Goal: Task Accomplishment & Management: Use online tool/utility

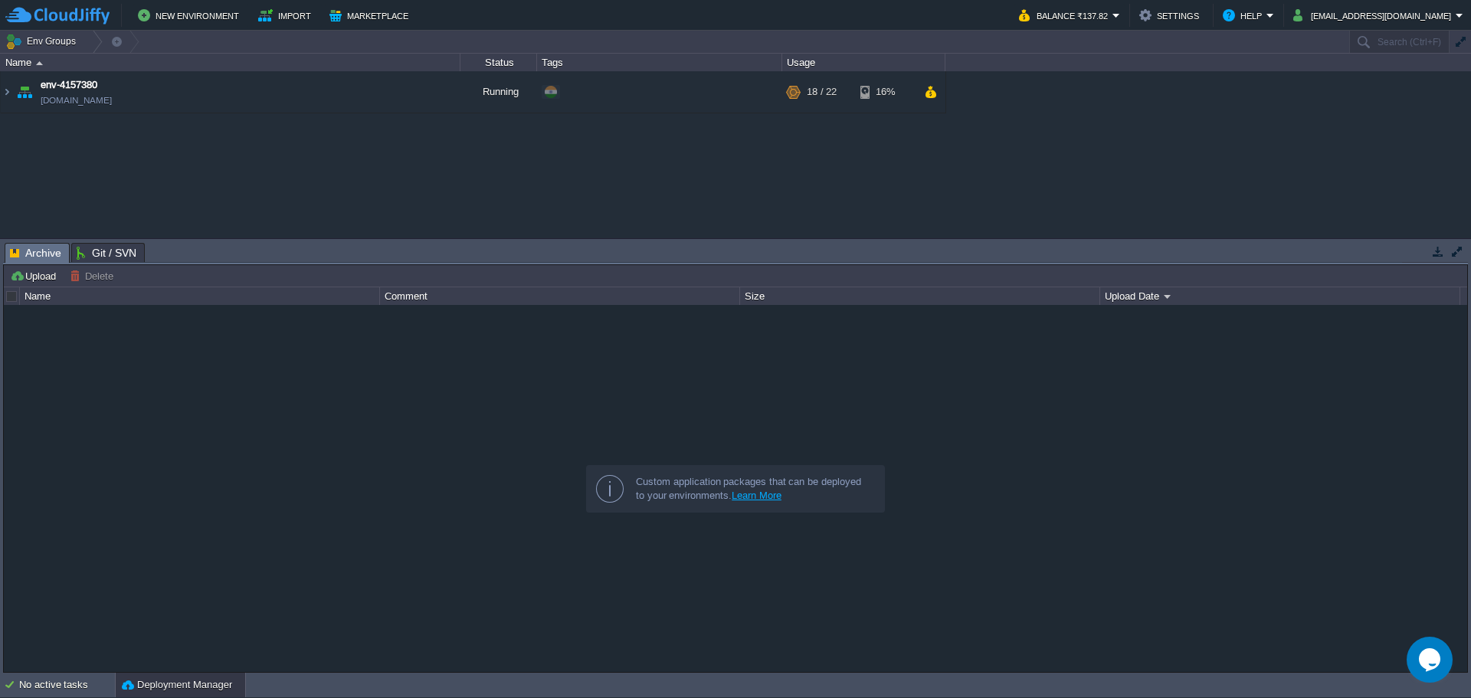
click at [0, 93] on table "env-4157380 [DOMAIN_NAME] Running + Add to Env Group RAM 63% CPU 70% 18 / 22 16%" at bounding box center [473, 92] width 946 height 42
click at [9, 96] on img at bounding box center [7, 91] width 12 height 41
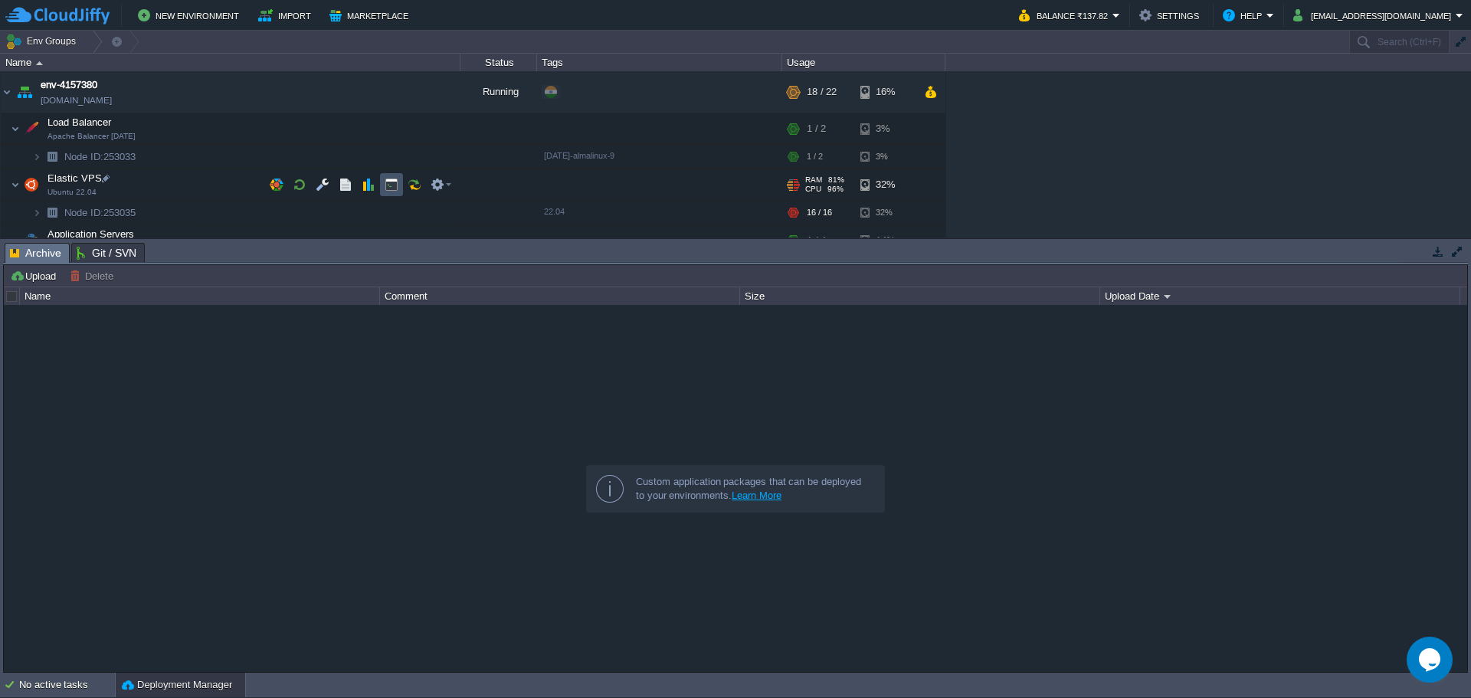
click at [388, 187] on button "button" at bounding box center [392, 185] width 14 height 14
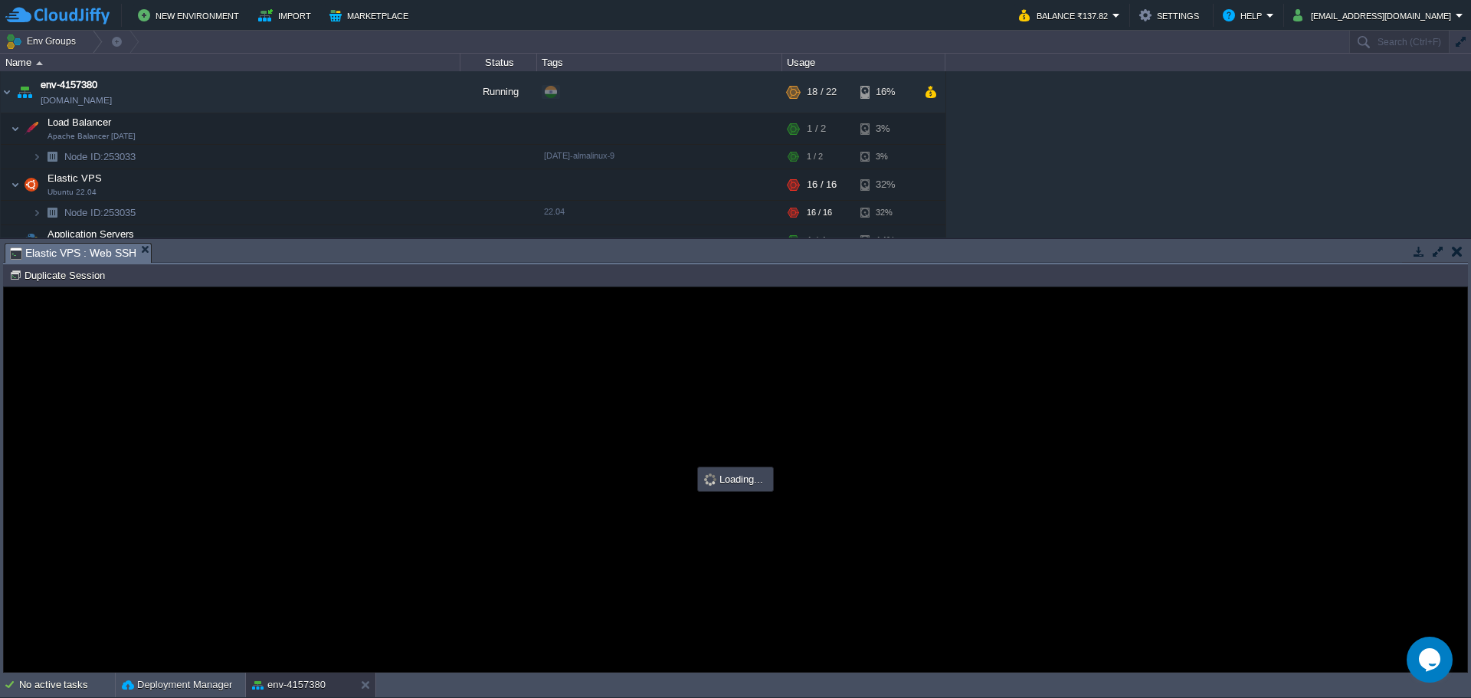
type input "#000000"
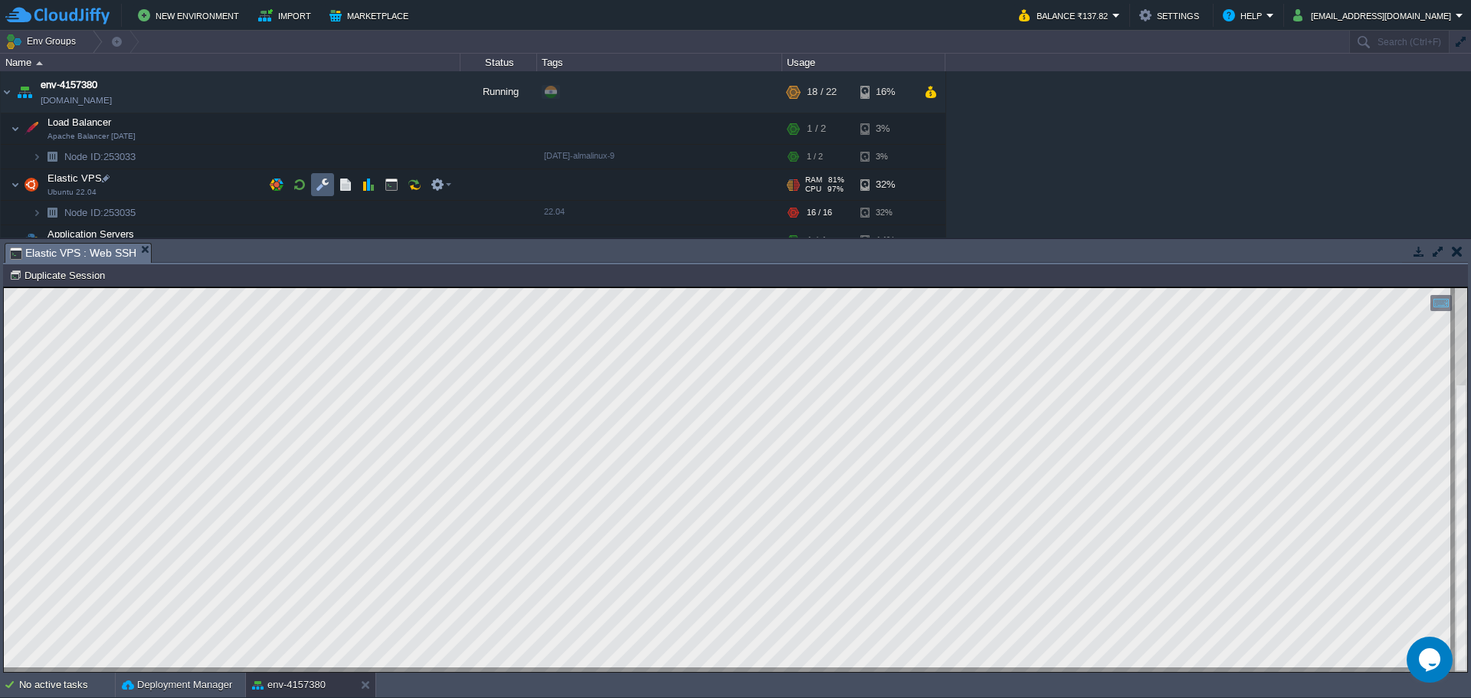
click at [314, 187] on td at bounding box center [322, 184] width 23 height 23
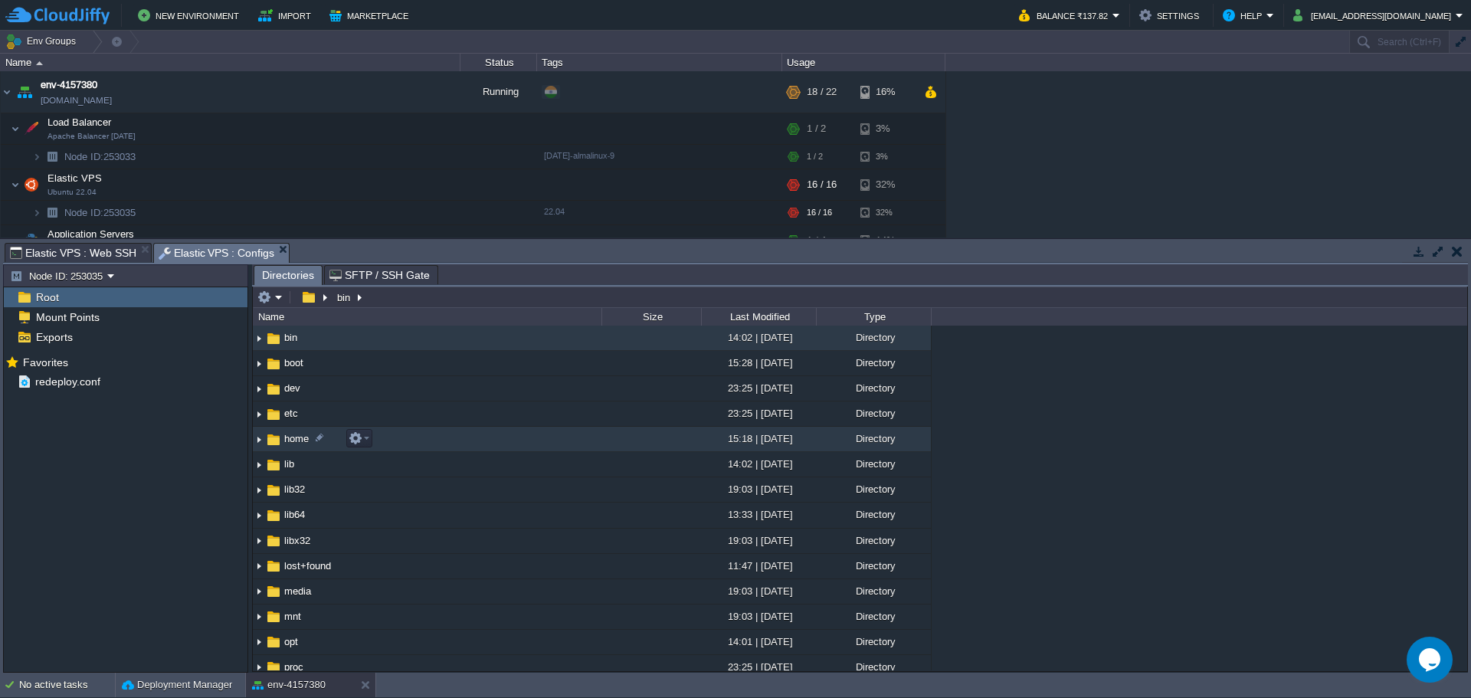
click at [400, 444] on td "home" at bounding box center [427, 439] width 349 height 25
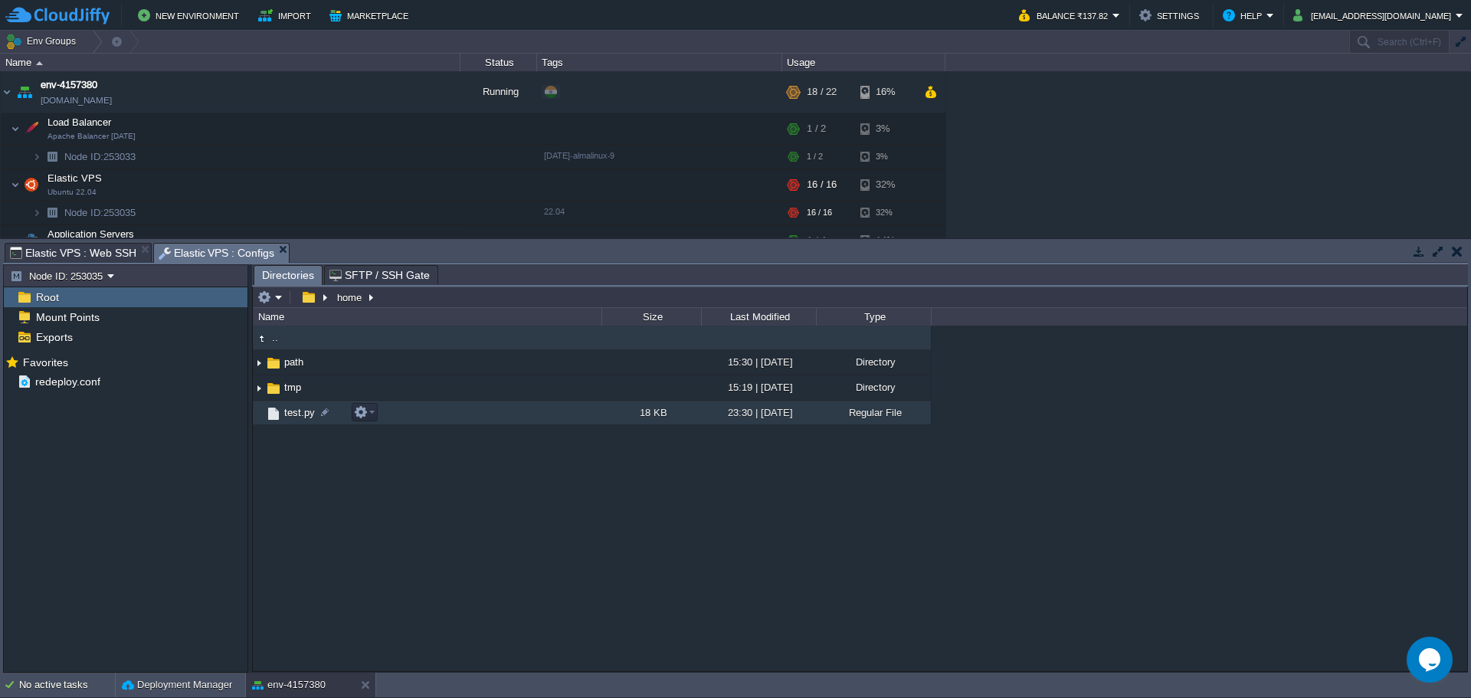
click at [436, 425] on td "test.py" at bounding box center [427, 413] width 349 height 25
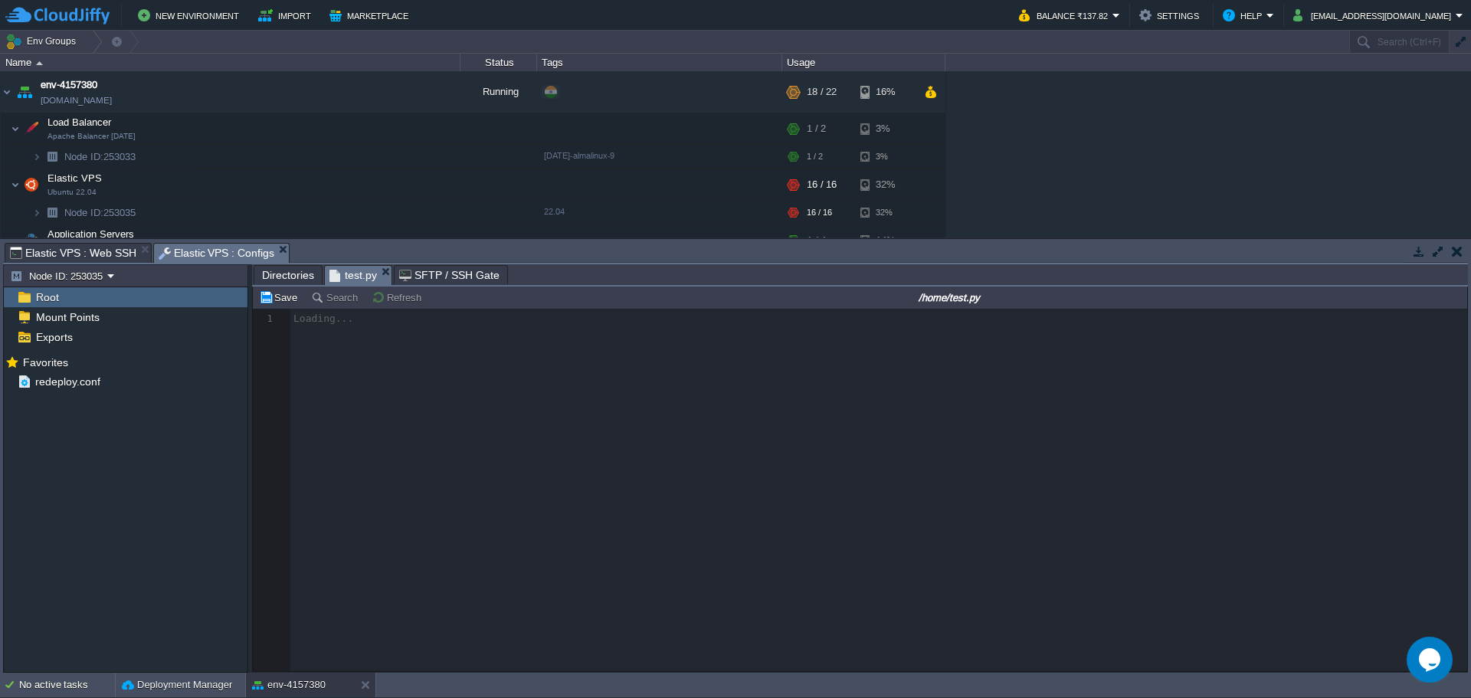
click at [45, 255] on span "Elastic VPS : Web SSH" at bounding box center [73, 253] width 126 height 18
click at [170, 244] on span "Elastic VPS : Configs" at bounding box center [217, 253] width 116 height 19
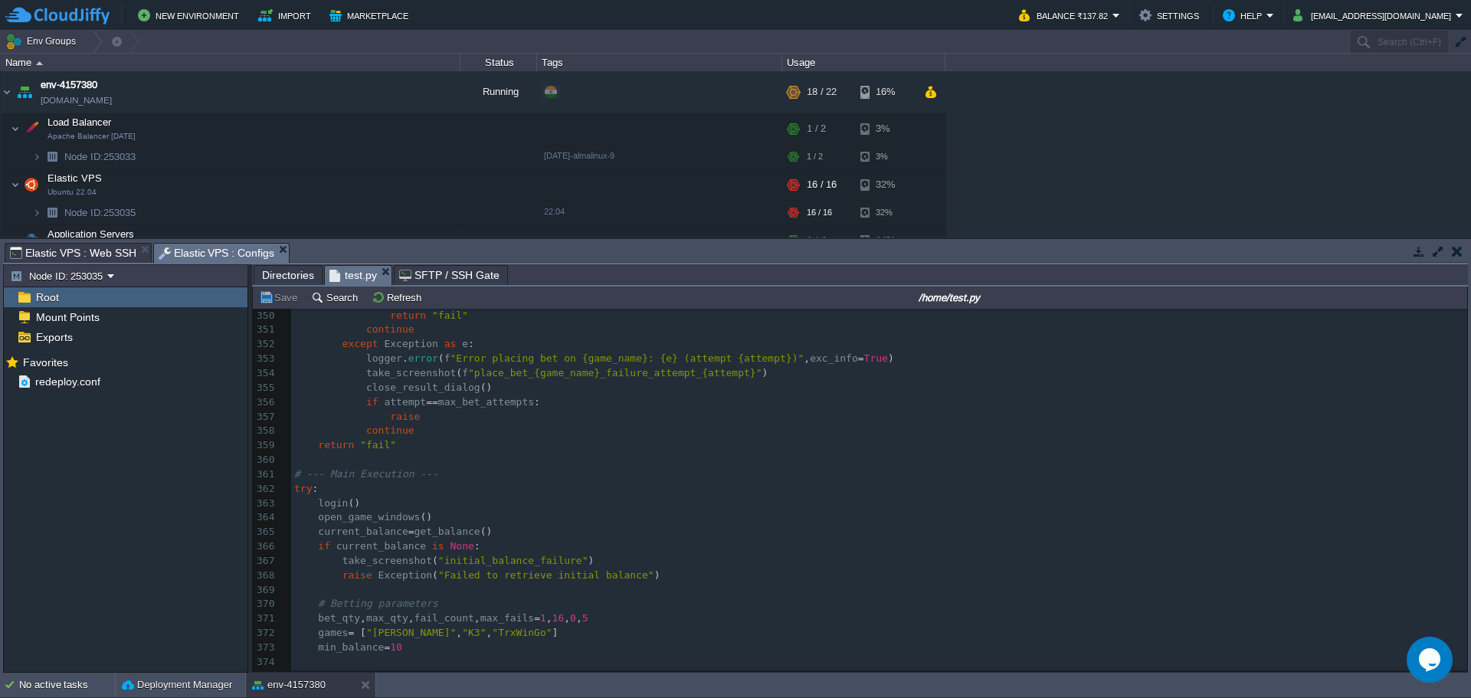
scroll to position [5231, 0]
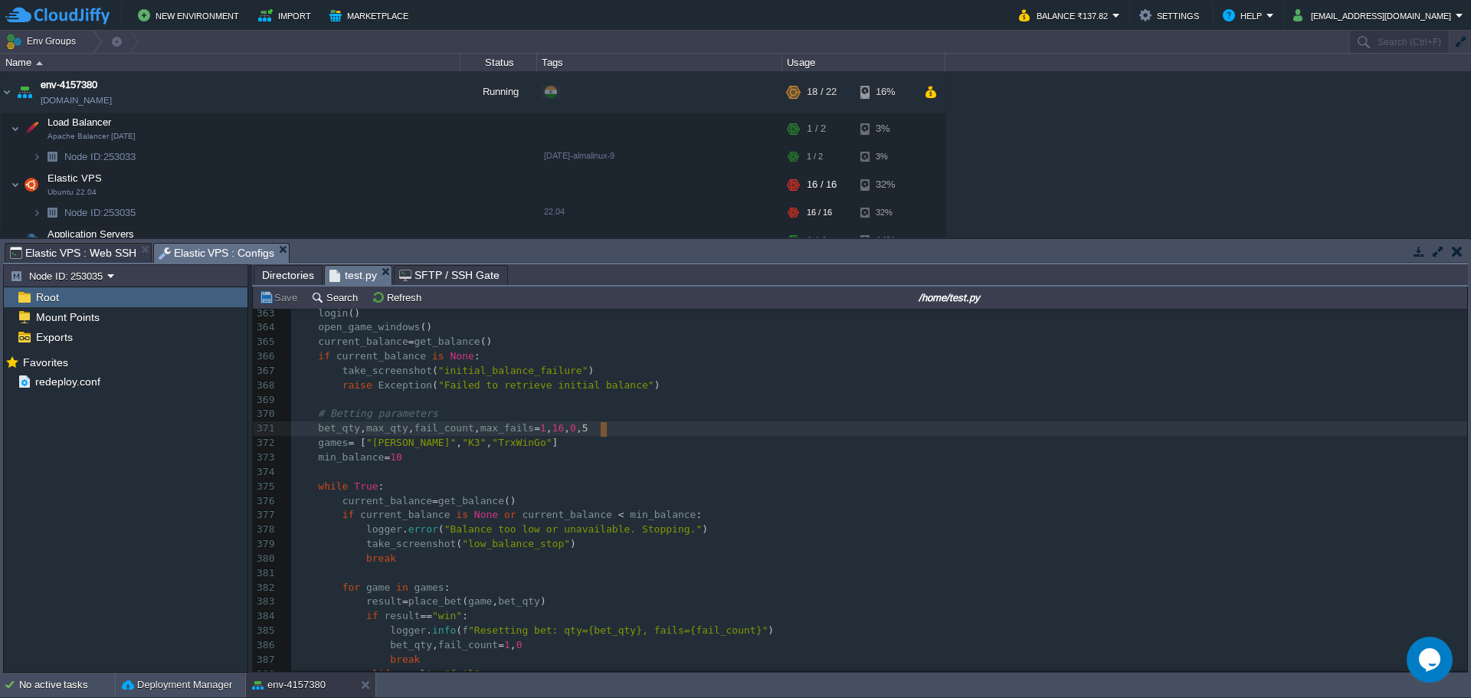
type textarea "7"
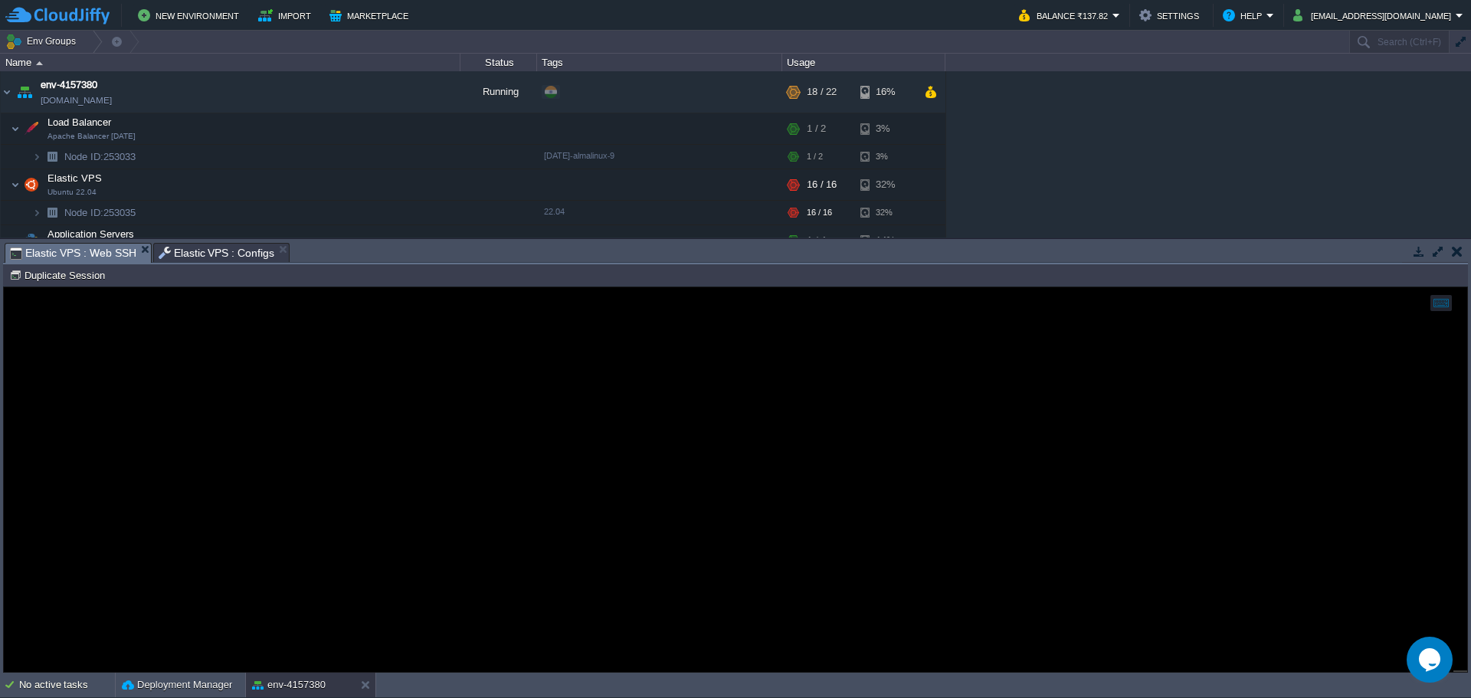
click at [70, 257] on span "Elastic VPS : Web SSH" at bounding box center [73, 253] width 126 height 19
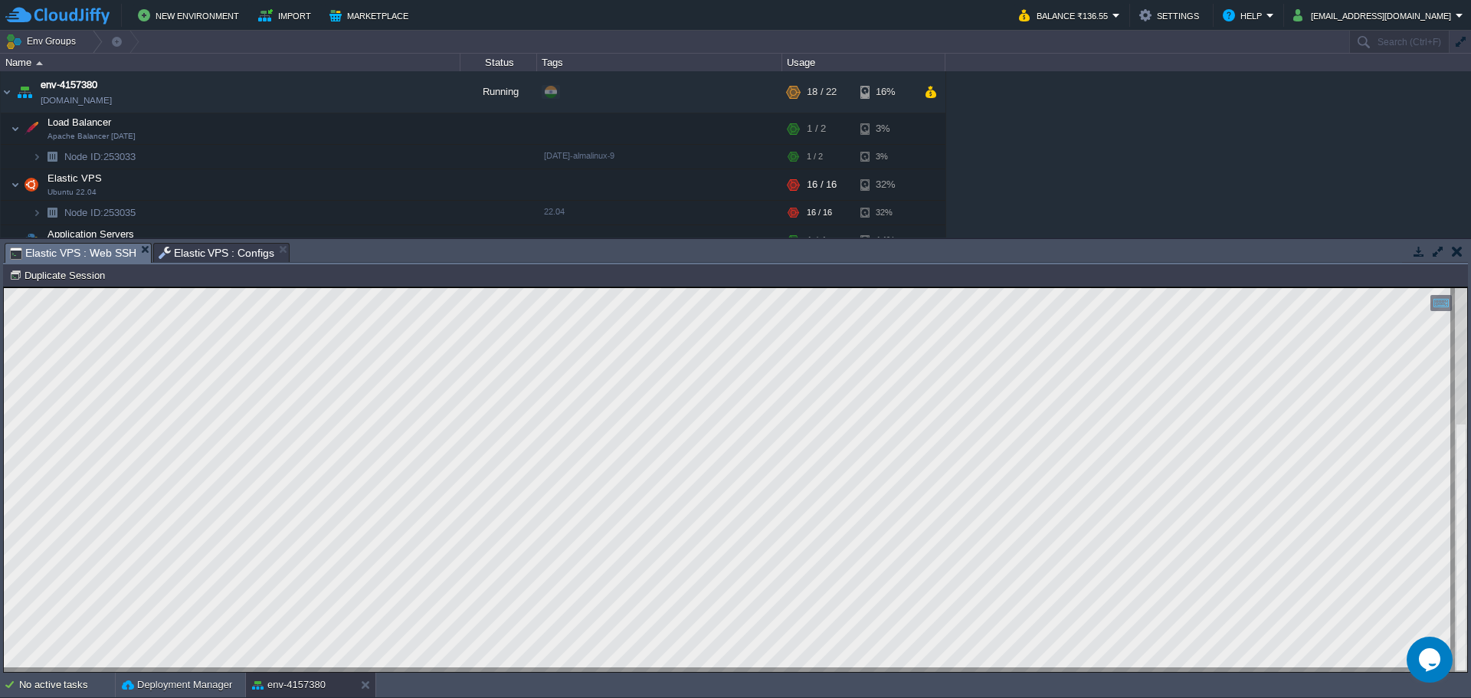
click at [185, 256] on span "Elastic VPS : Configs" at bounding box center [217, 253] width 116 height 18
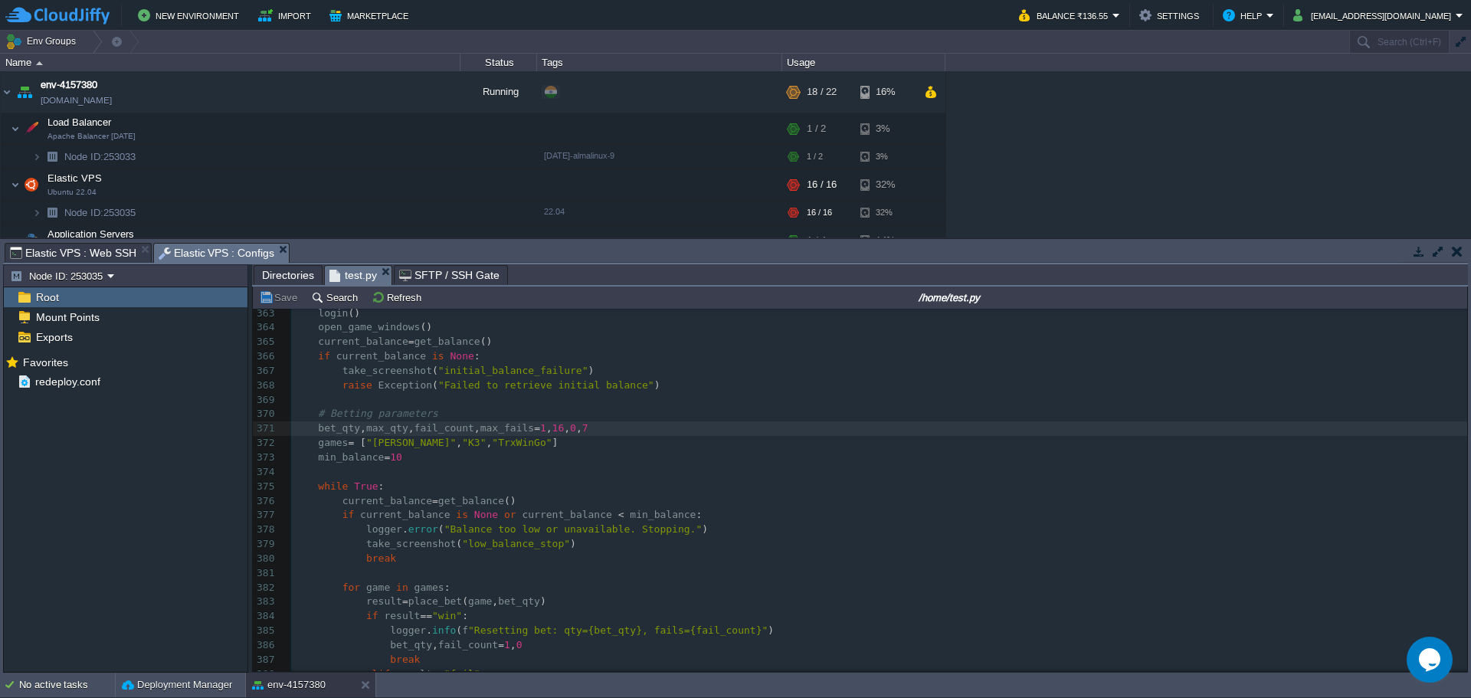
click at [457, 388] on span ""Failed to retrieve initial balance"" at bounding box center [546, 384] width 216 height 11
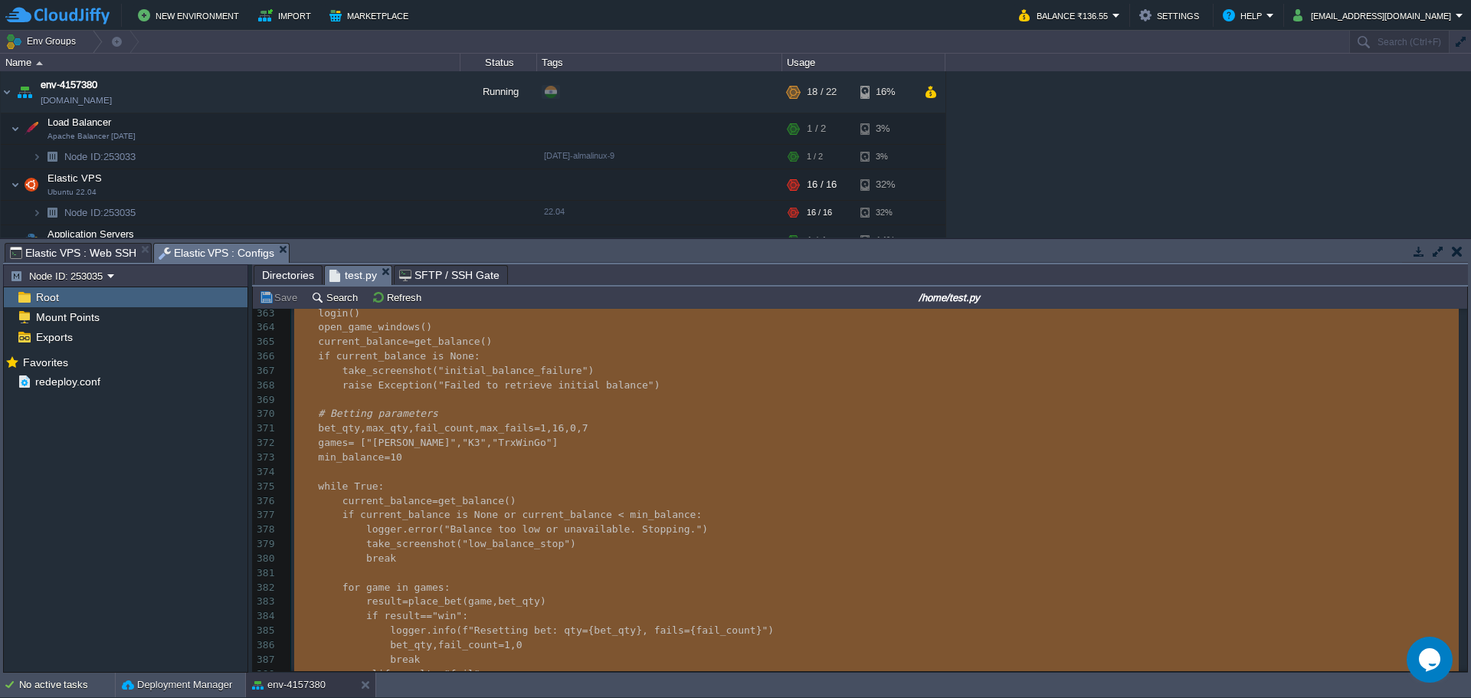
scroll to position [5, 5]
type textarea "-"
click at [61, 250] on span "Elastic VPS : Web SSH" at bounding box center [73, 253] width 126 height 18
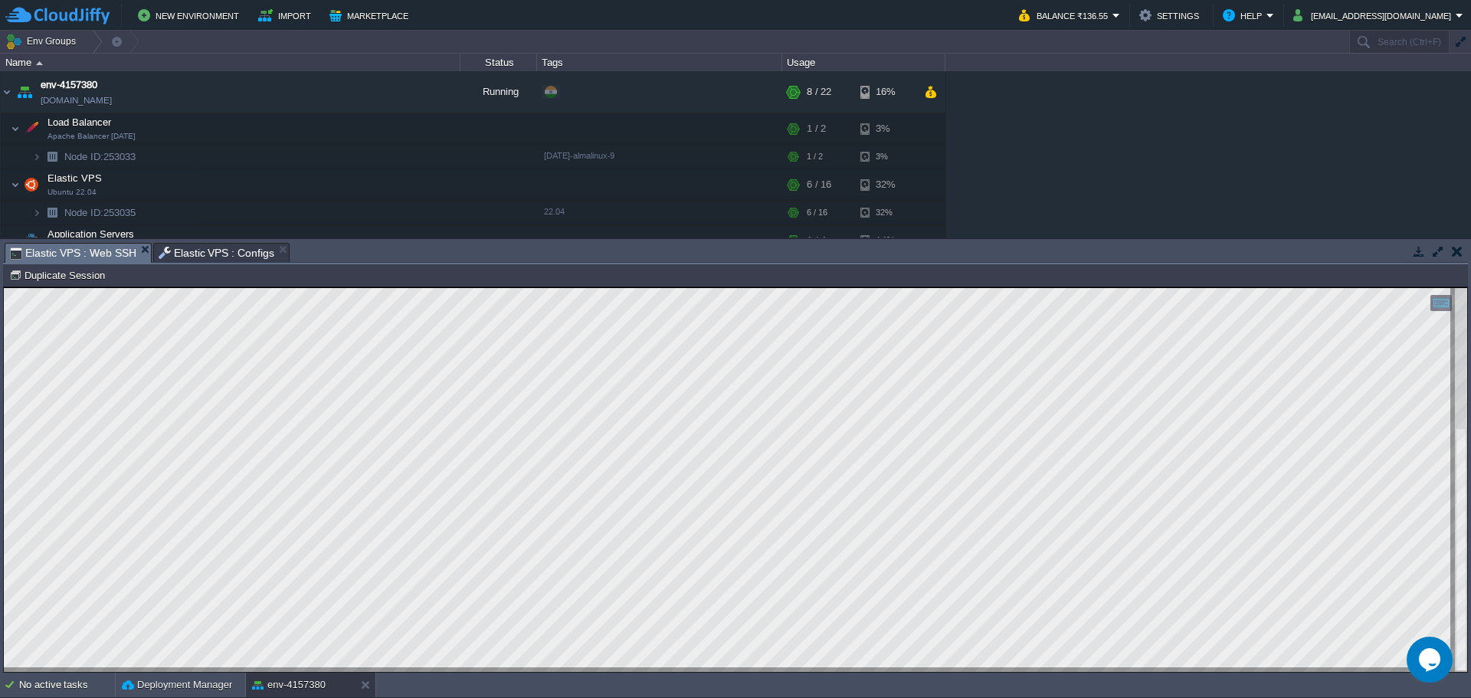
click at [184, 251] on span "Elastic VPS : Configs" at bounding box center [217, 253] width 116 height 18
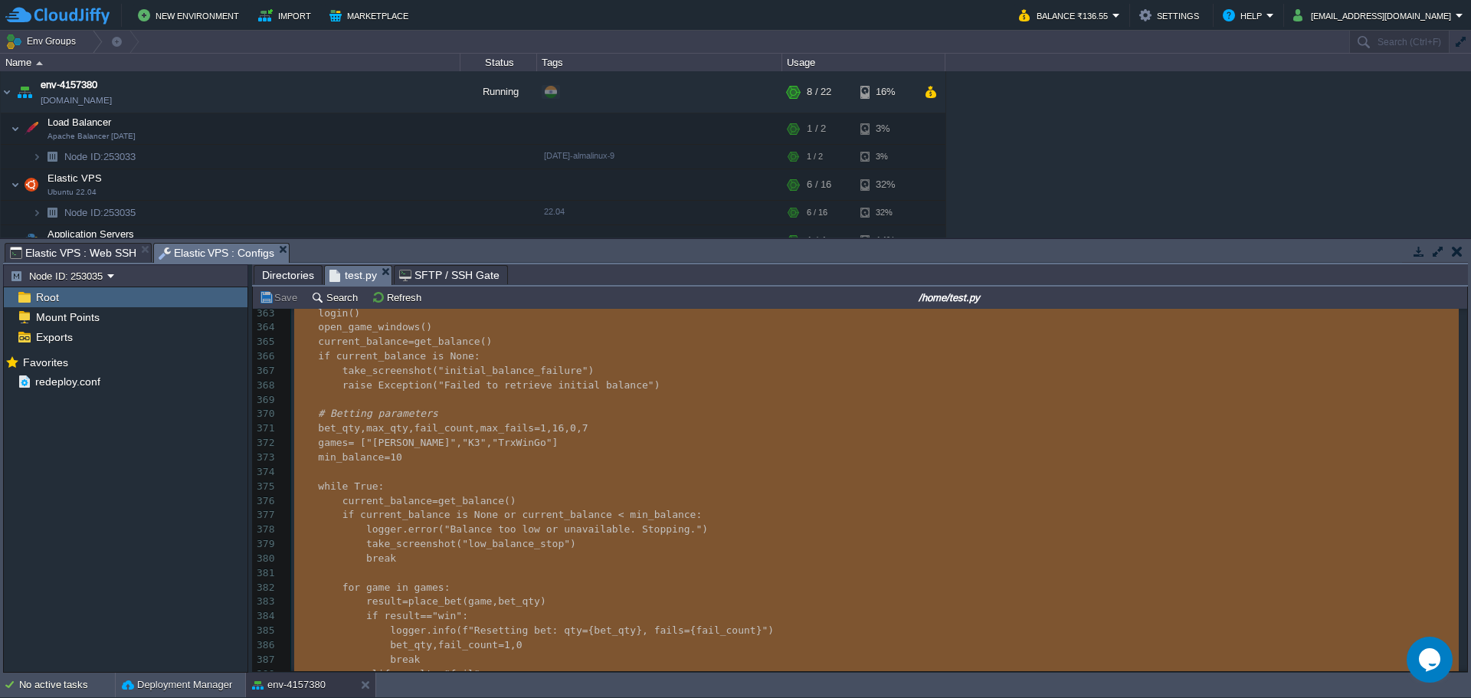
click at [591, 439] on pre "games = [ "[PERSON_NAME]" , "K3" , "TrxWinGo" ]" at bounding box center [879, 443] width 1176 height 15
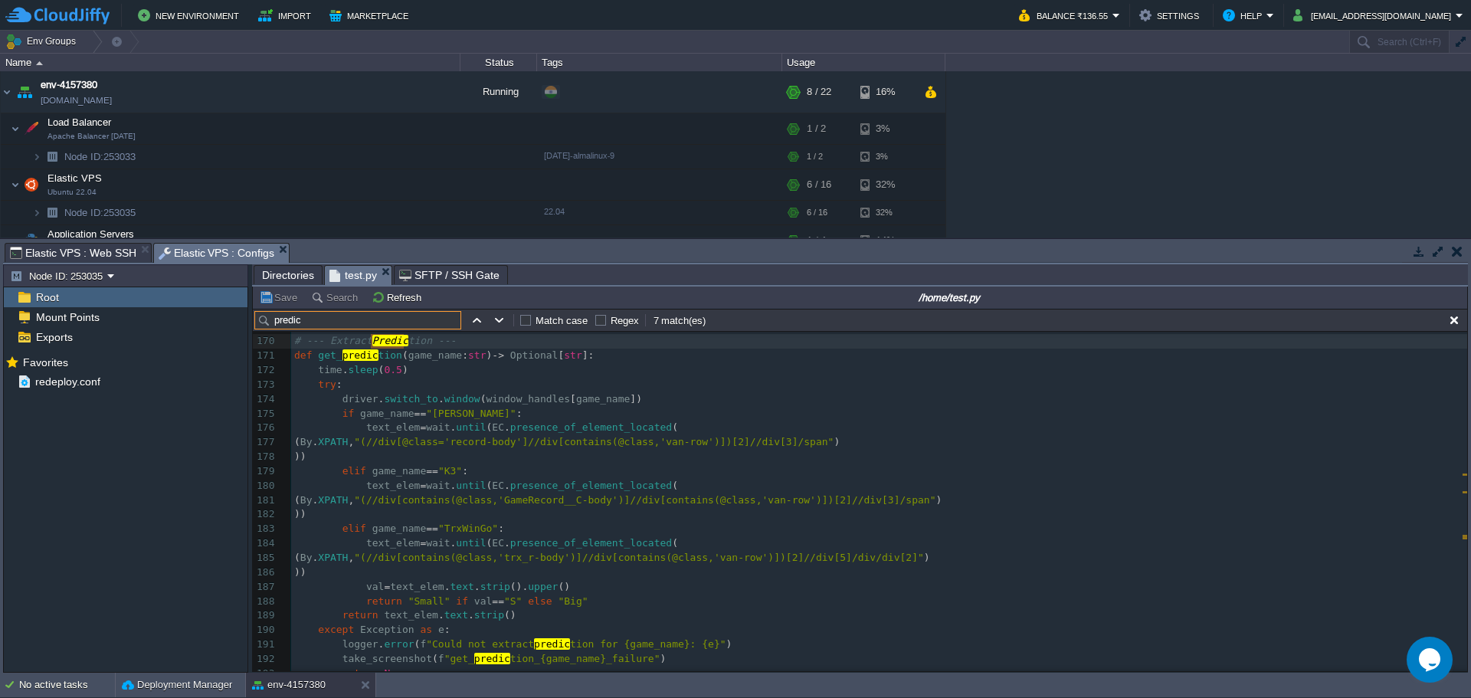
scroll to position [2439, 0]
type input "predic"
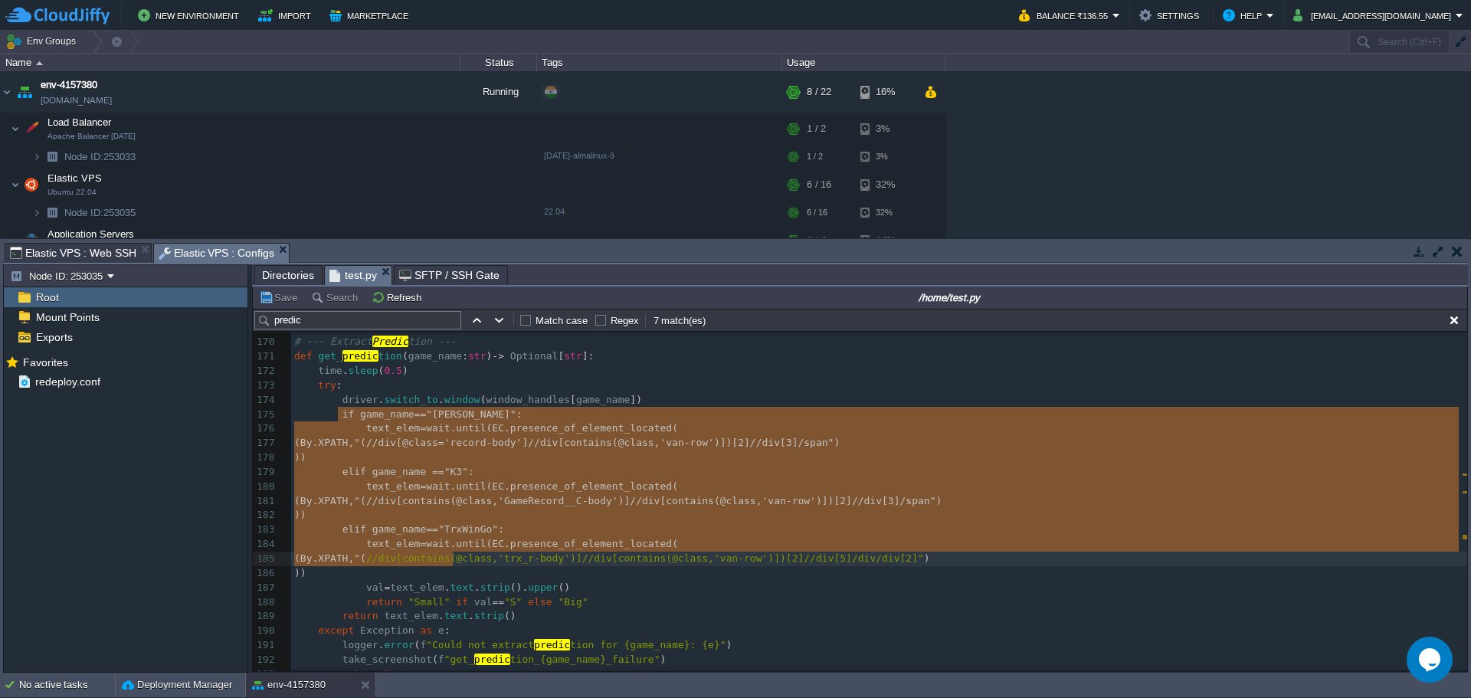
scroll to position [5, 0]
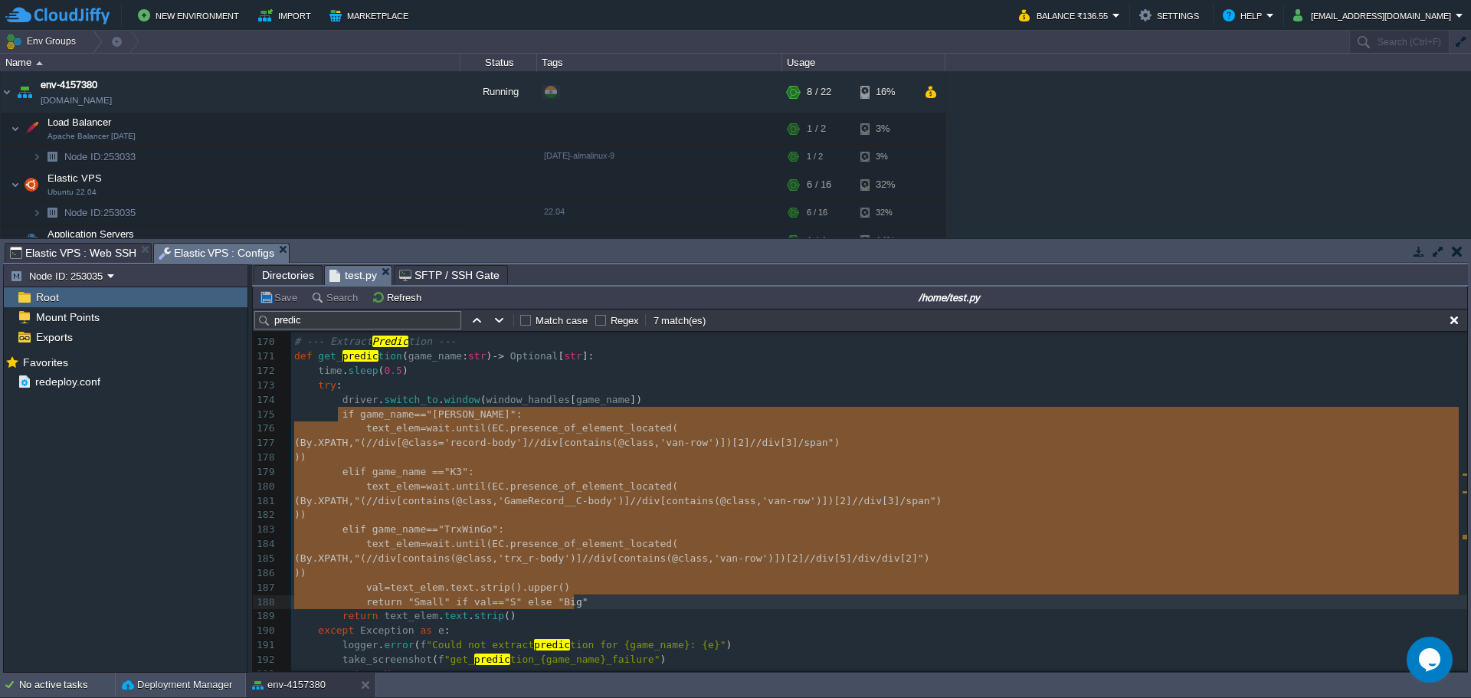
type textarea "if game_name == "[PERSON_NAME]": text_elem = wait.until(EC.presence_of_element_…"
drag, startPoint x: 337, startPoint y: 417, endPoint x: 566, endPoint y: 602, distance: 294.7
click at [316, 386] on div "xxxxxxxxxx 159 ​ 160 def is_bet_window_open ( game_name : str , timer_seconds :…" at bounding box center [879, 529] width 1176 height 707
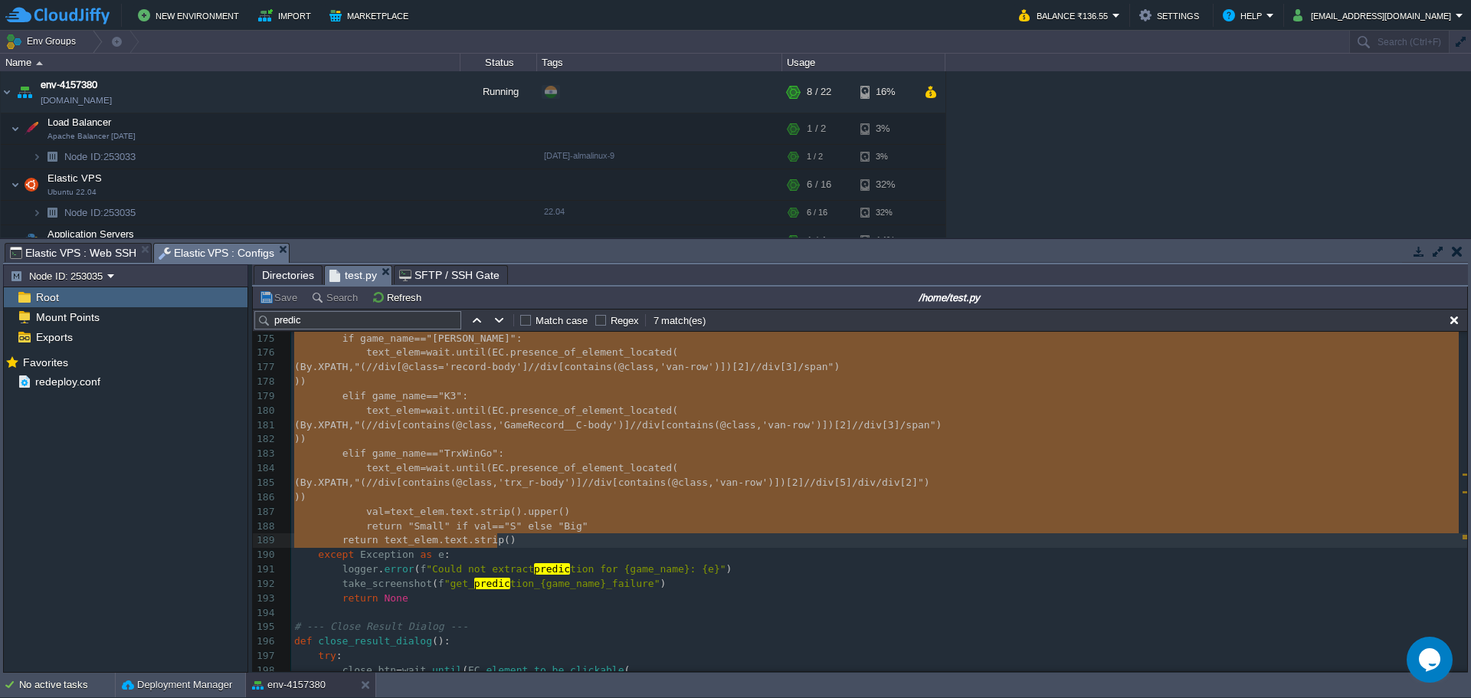
scroll to position [2516, 0]
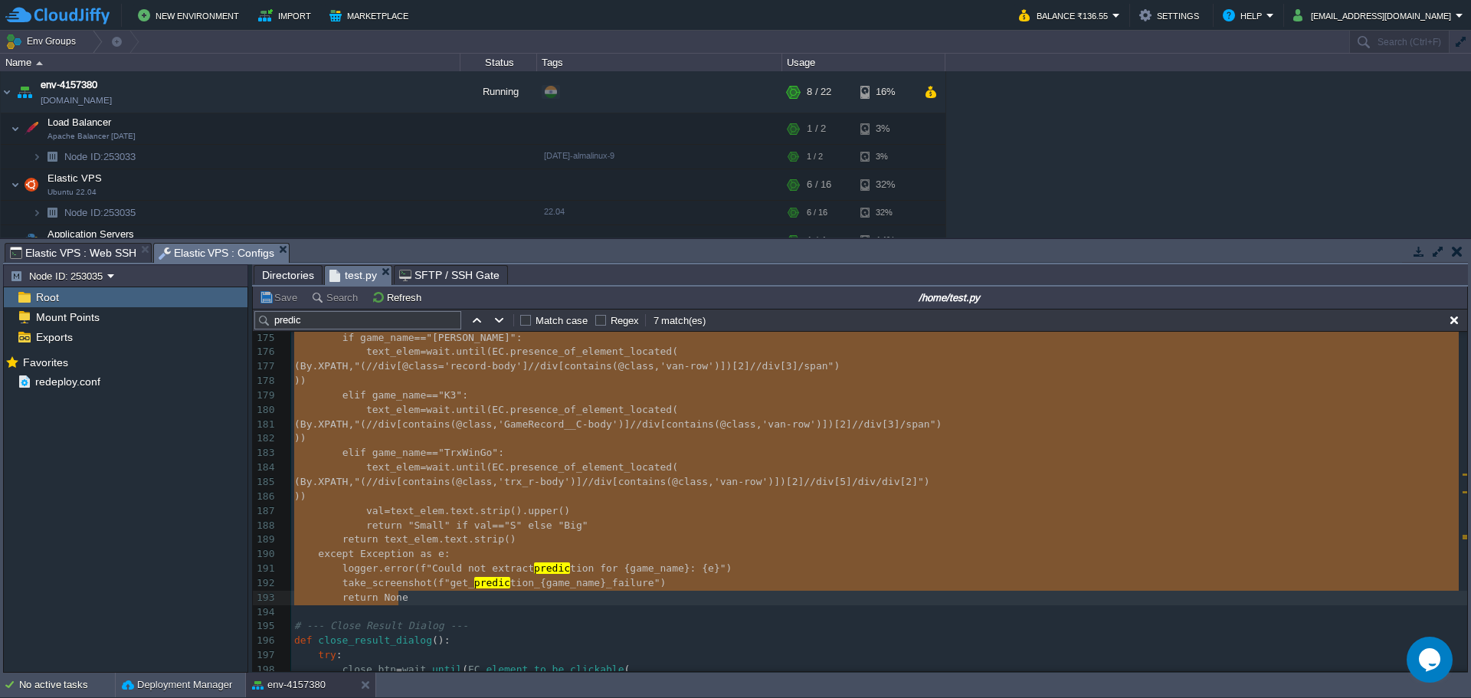
type textarea "-"
click at [507, 433] on pre "))" at bounding box center [879, 438] width 1176 height 15
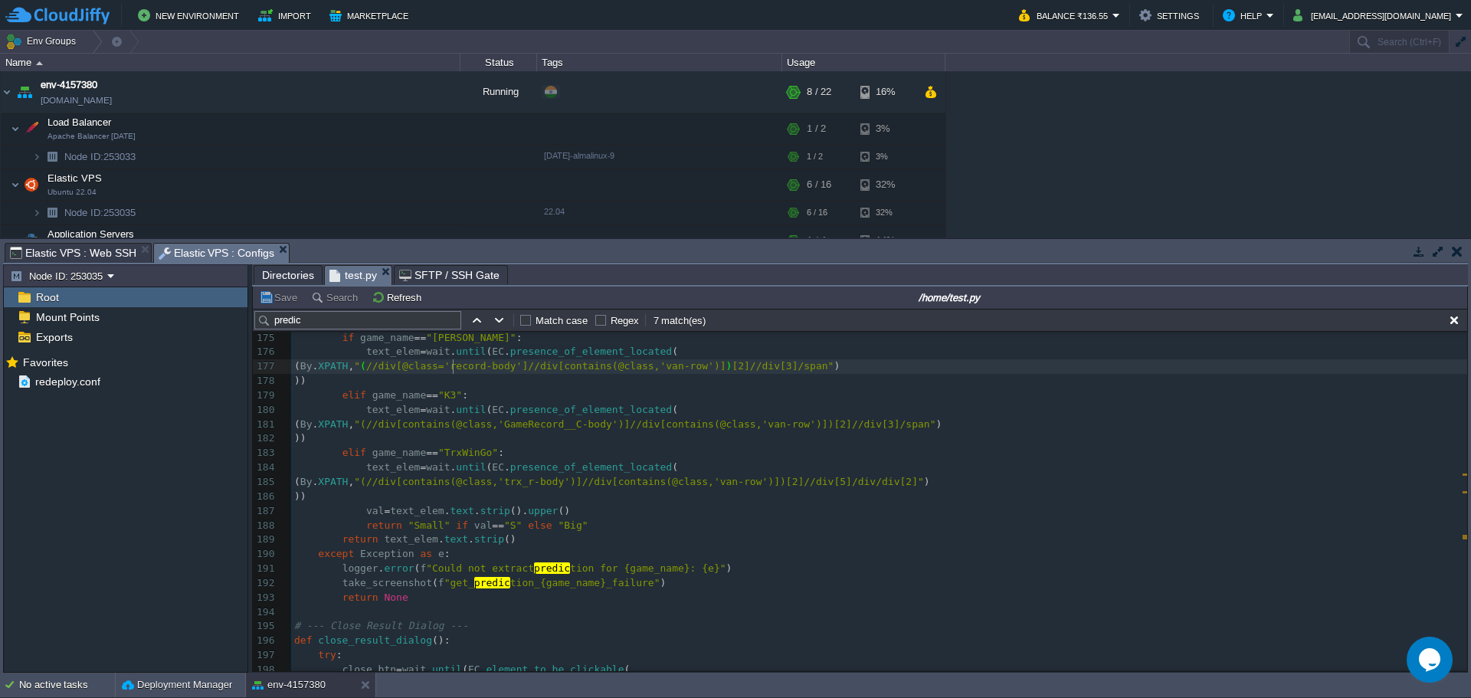
type textarea "//div[@class='record-body']//div[contains(@class,'van-row')])[2]//div[3]/span"
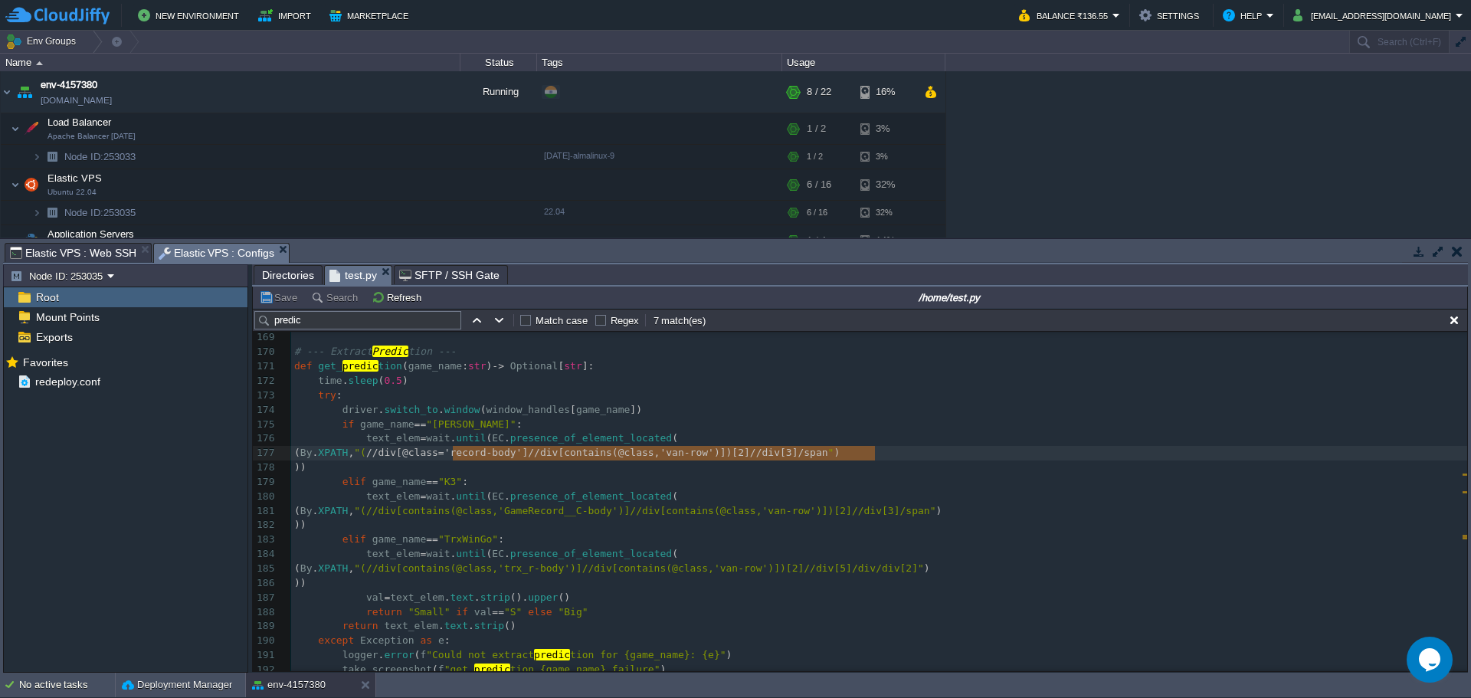
scroll to position [2363, 0]
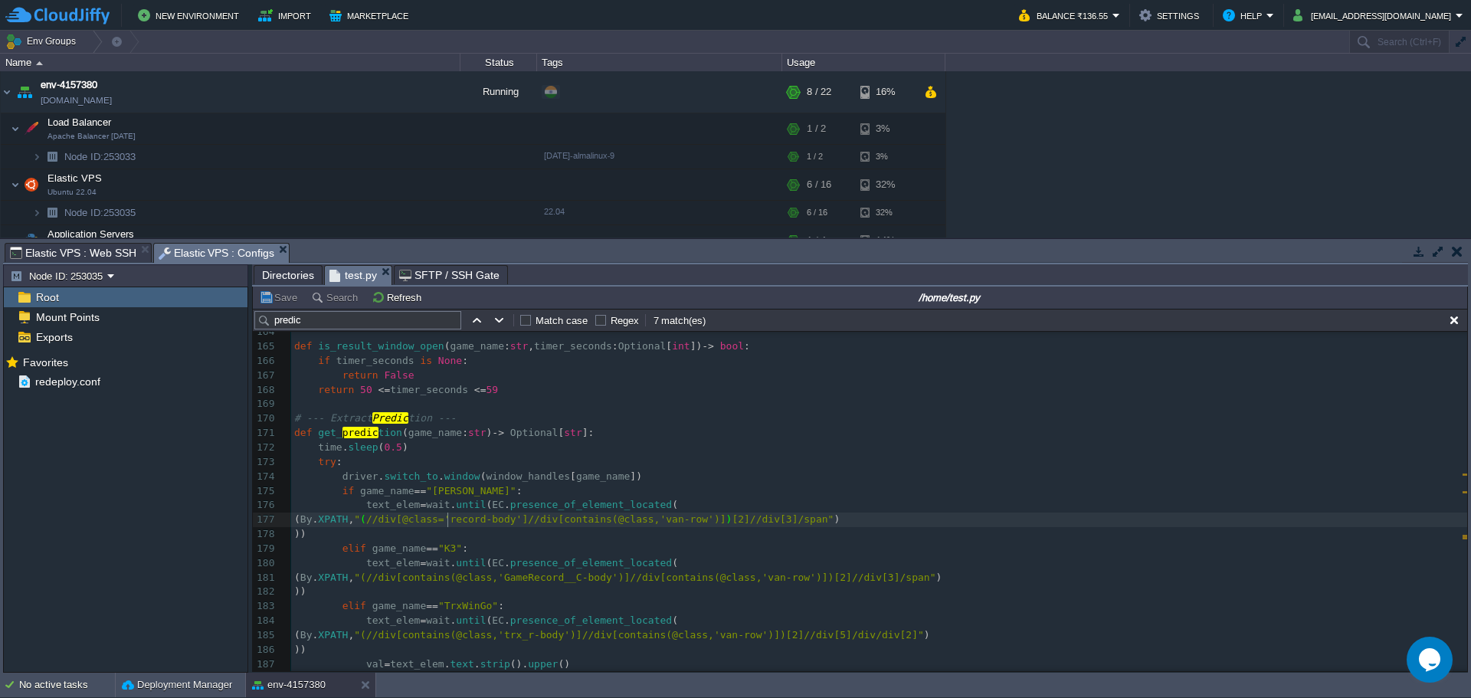
type textarea "(//div[@class='record-body']//div[contains(@class,'van-row')])[2]//div[3]/span"
click at [314, 464] on span at bounding box center [306, 461] width 24 height 11
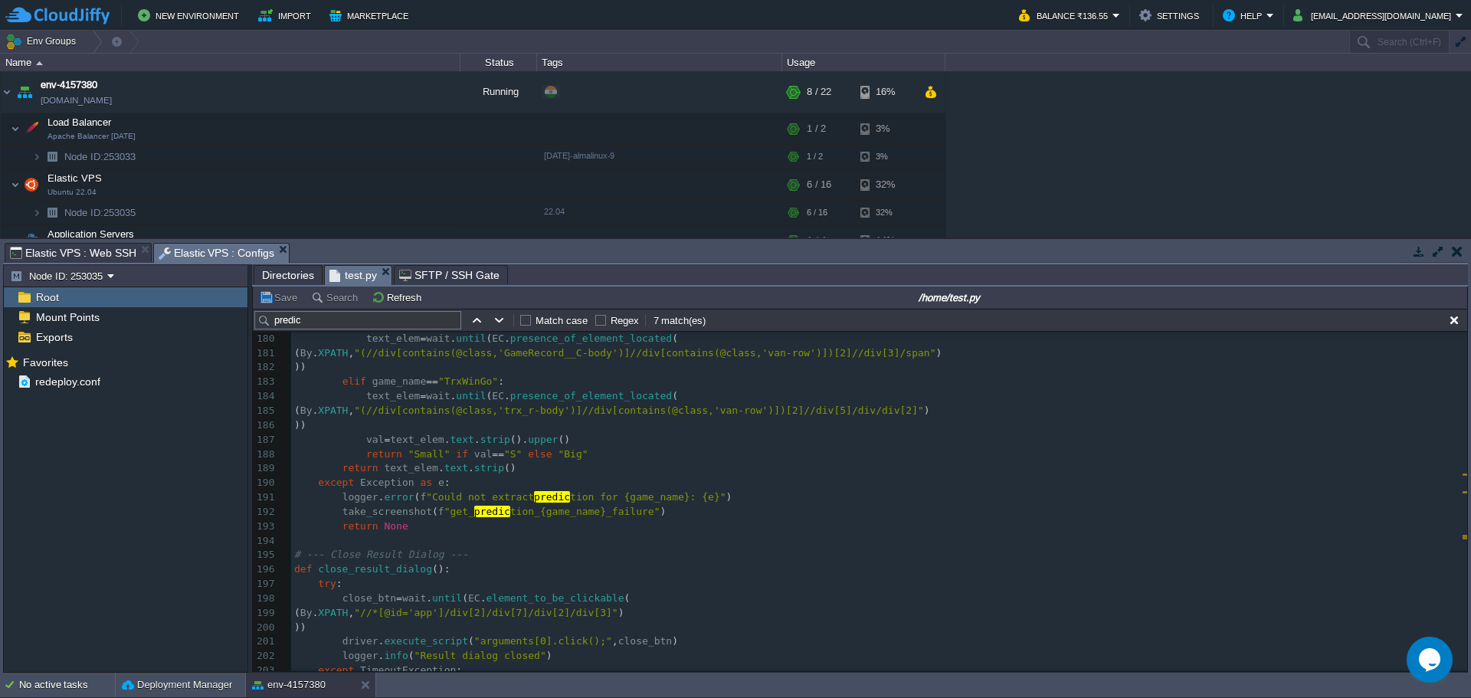
scroll to position [2592, 0]
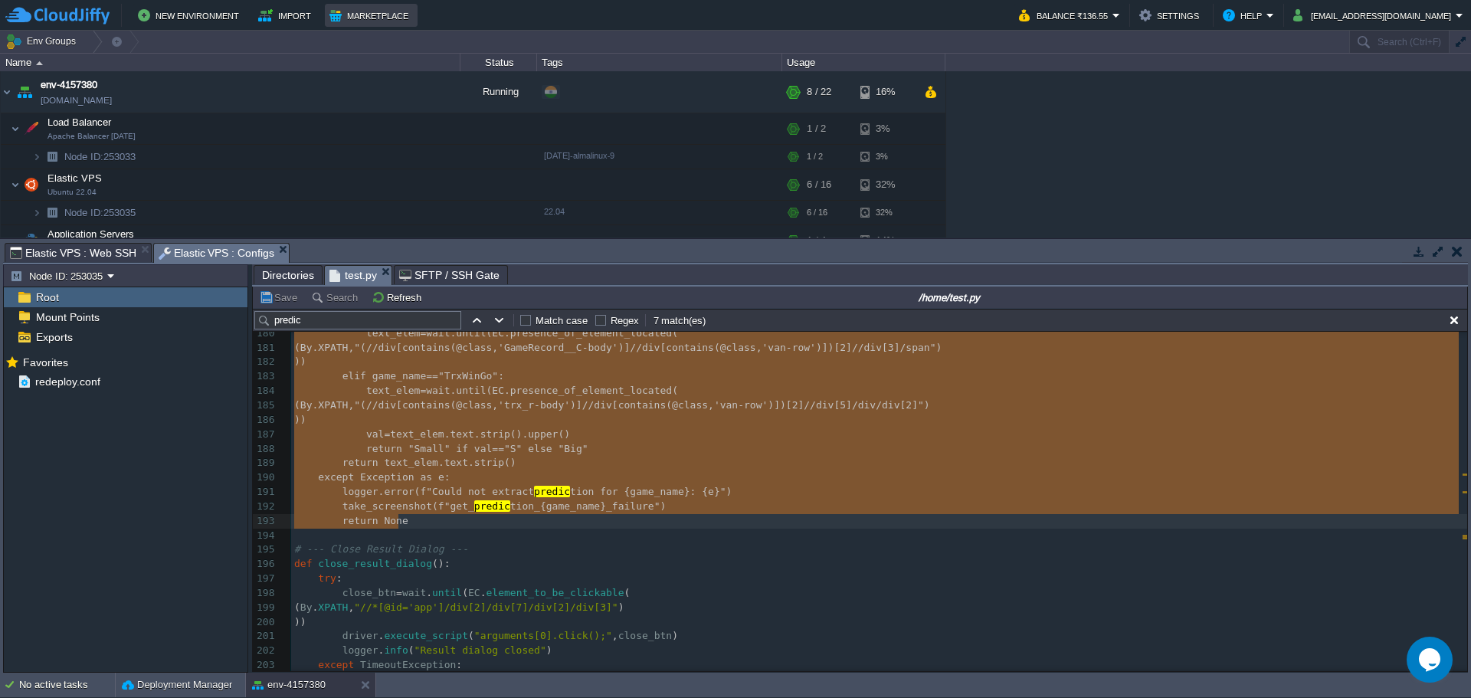
type textarea "-"
click at [609, 479] on pre "except Exception as e :" at bounding box center [879, 477] width 1176 height 15
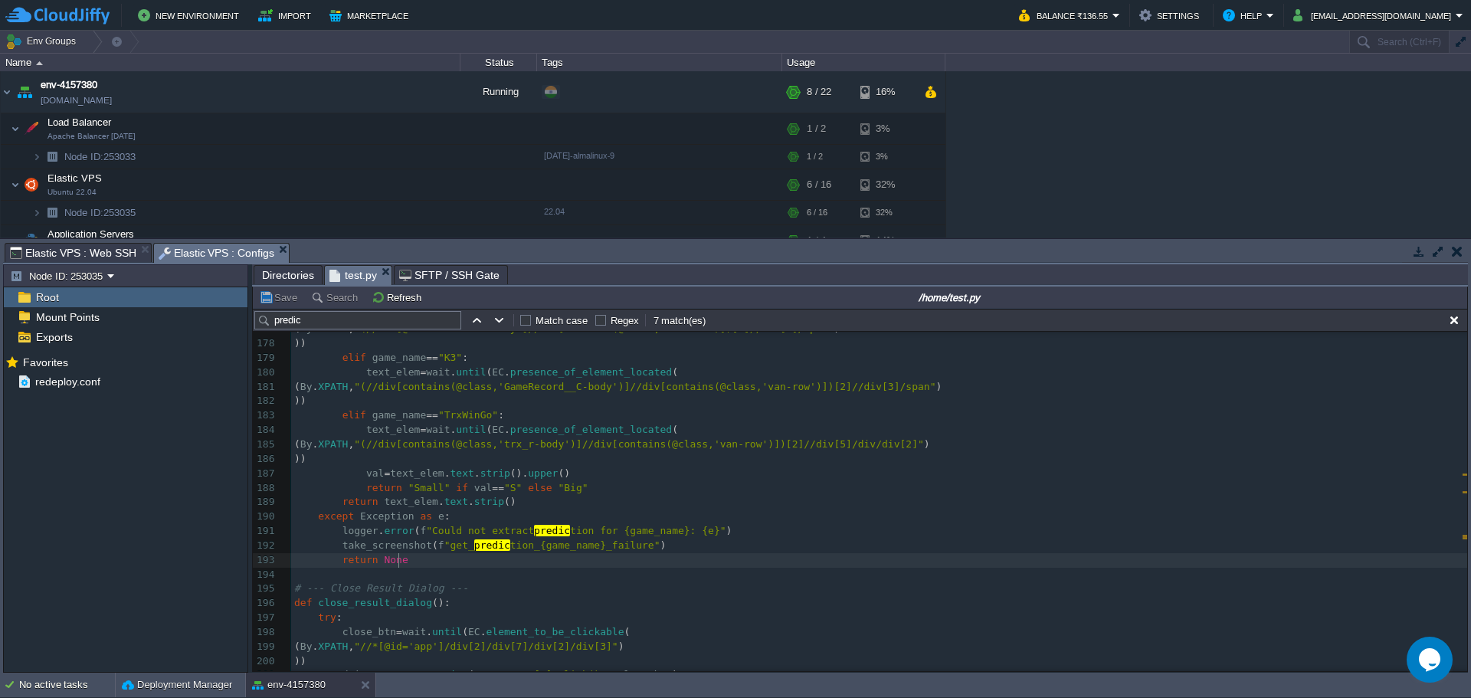
scroll to position [2517, 0]
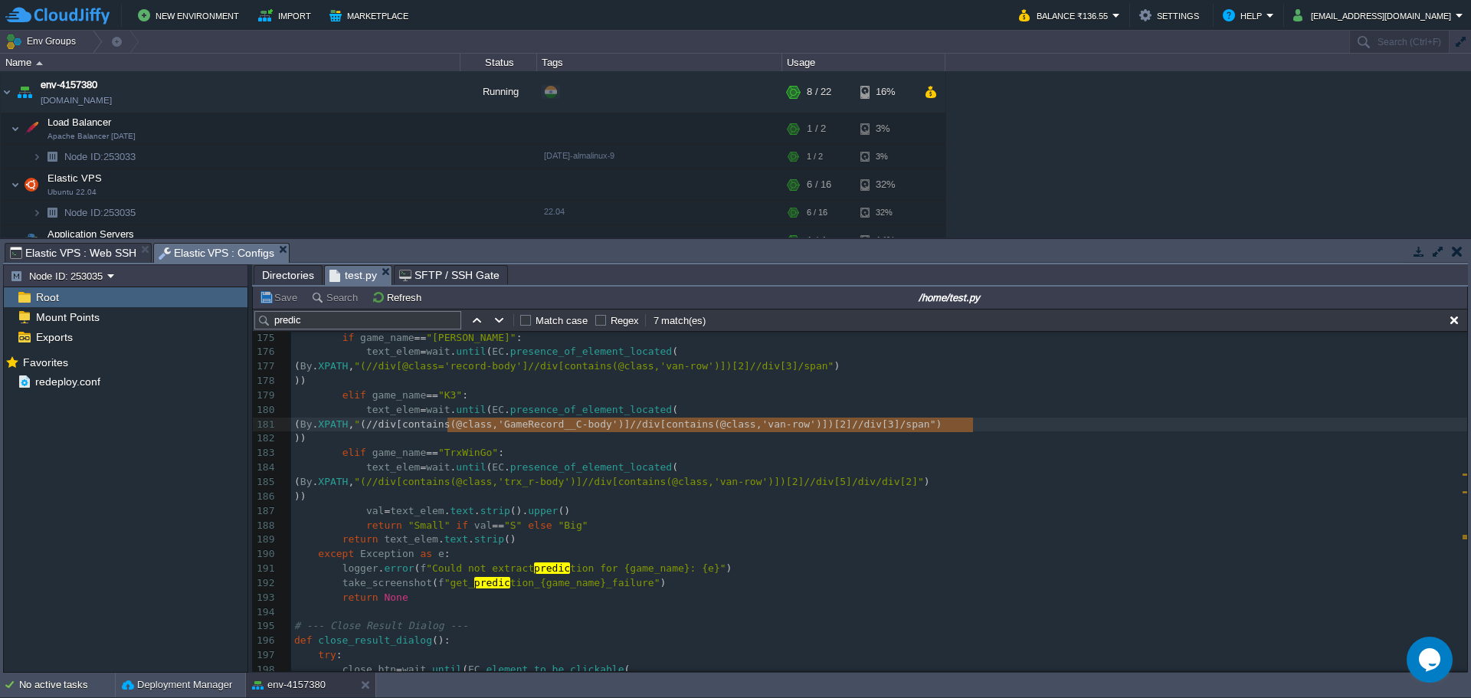
type textarea "(//div[contains(@class,'GameRecord__C-body')]//div[contains(@class,'van-row')])…"
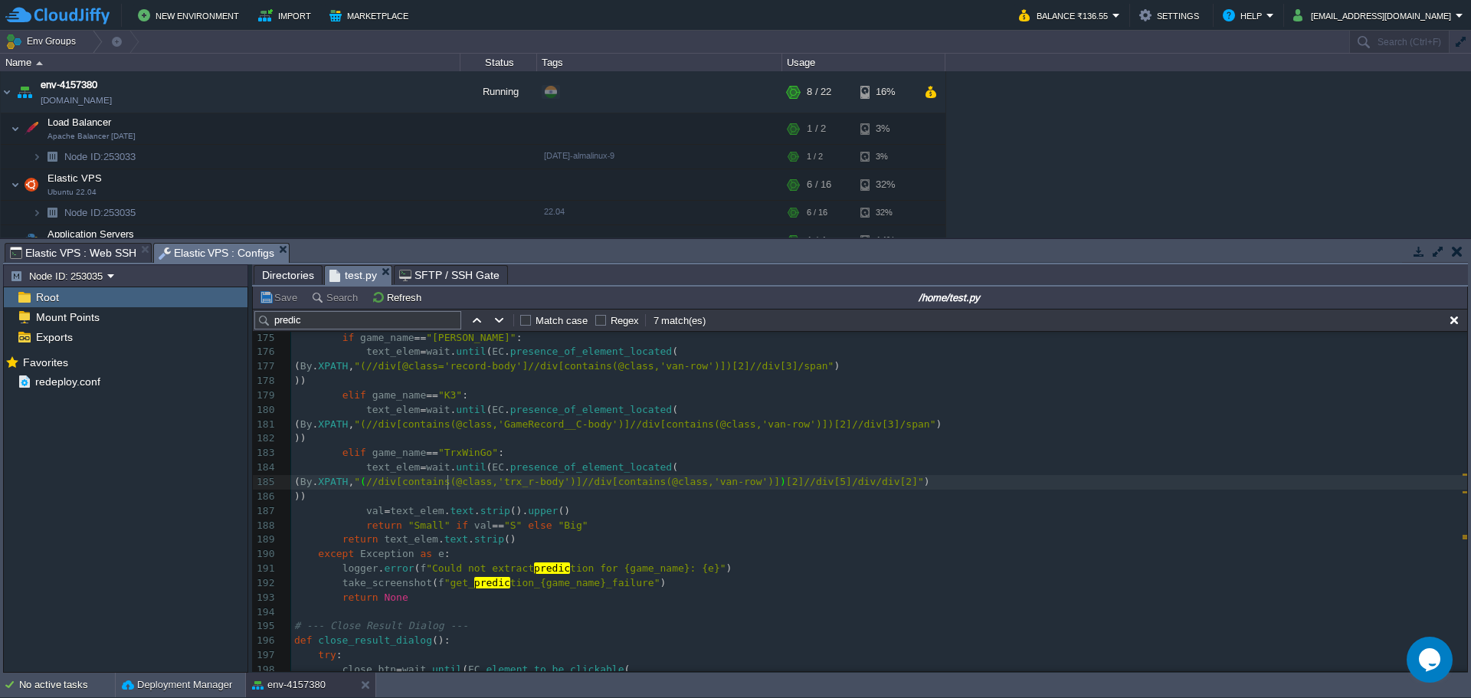
type textarea "(//div[contains(@class,'trx_r-body')]//div[contains(@class,'van-row')])[2]//div…"
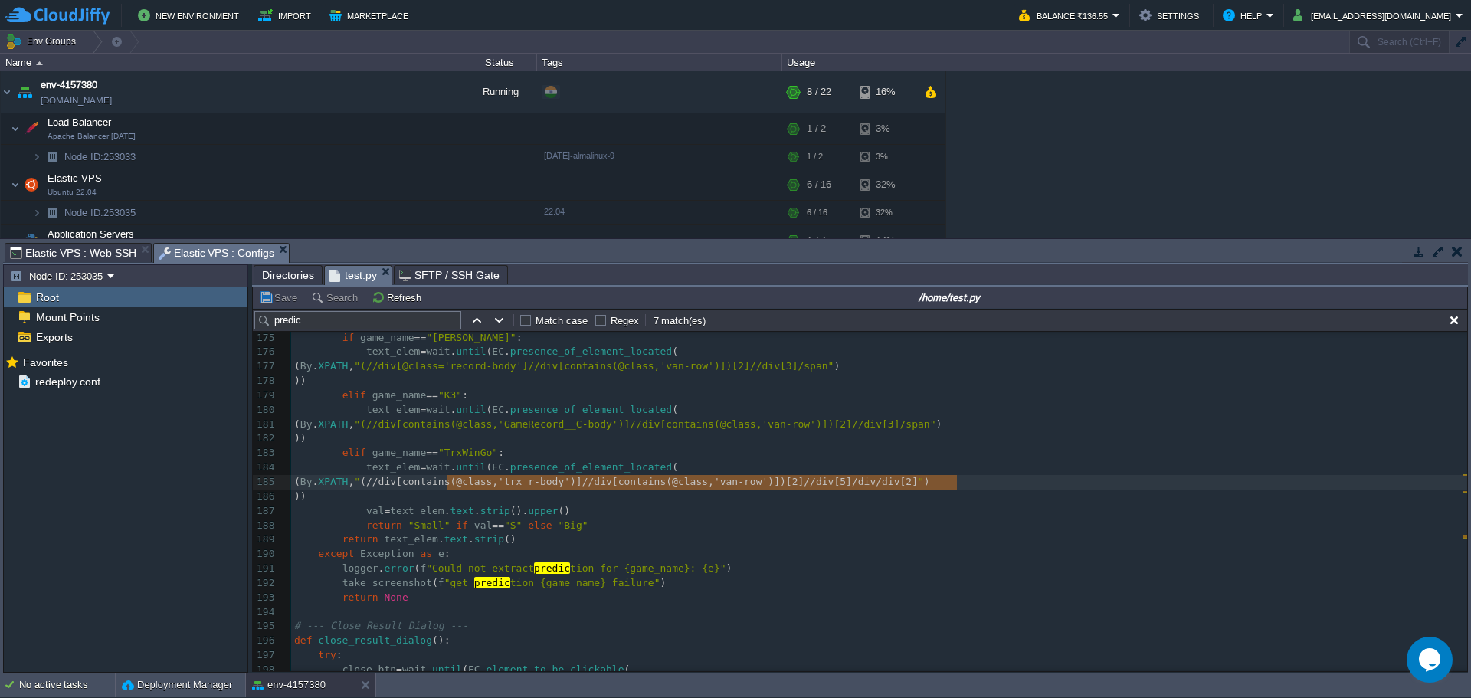
click at [652, 394] on pre "elif game_name == "K3" :" at bounding box center [879, 395] width 1176 height 15
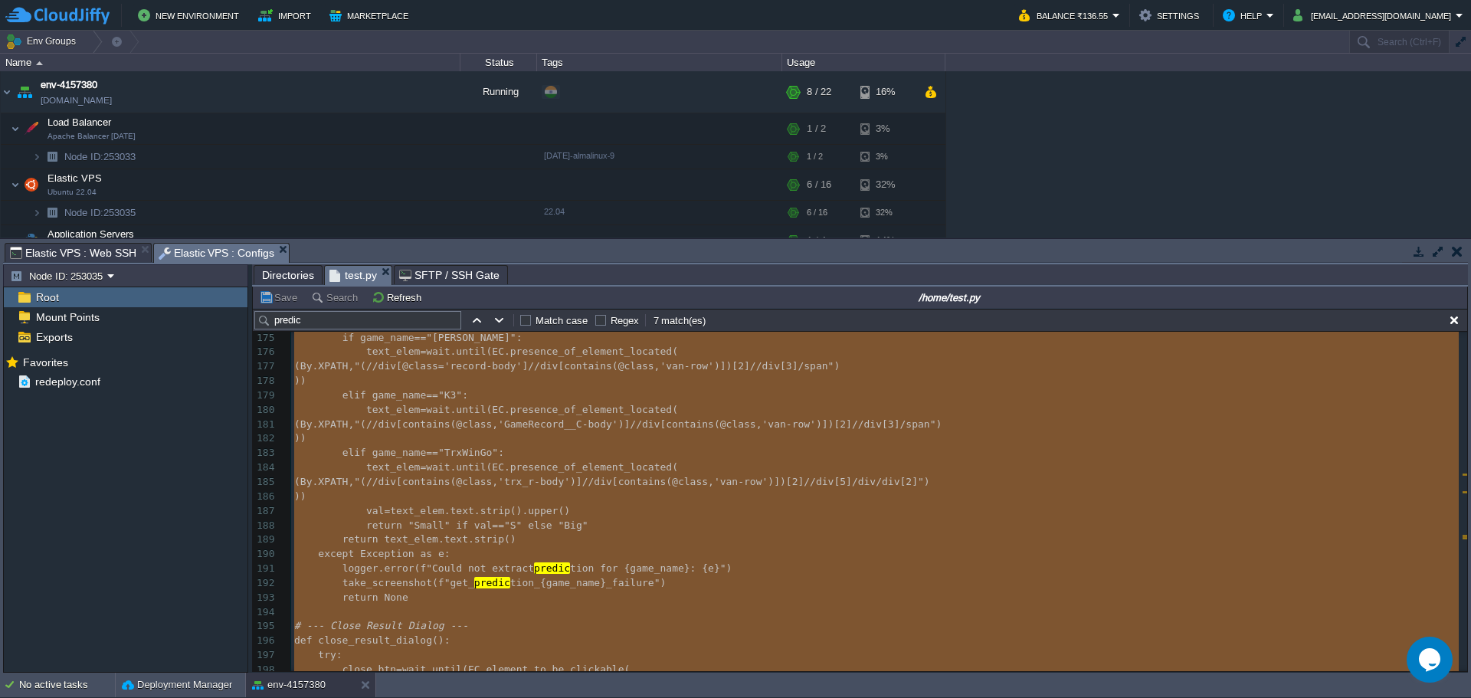
type textarea "-"
click at [693, 423] on span ""(//div[contains(@class,'GameRecord__C-body')]//div[contains(@class,'van-row')]…" at bounding box center [644, 423] width 581 height 11
click at [680, 507] on pre "val = text_elem . text . strip (). upper ()" at bounding box center [879, 511] width 1176 height 15
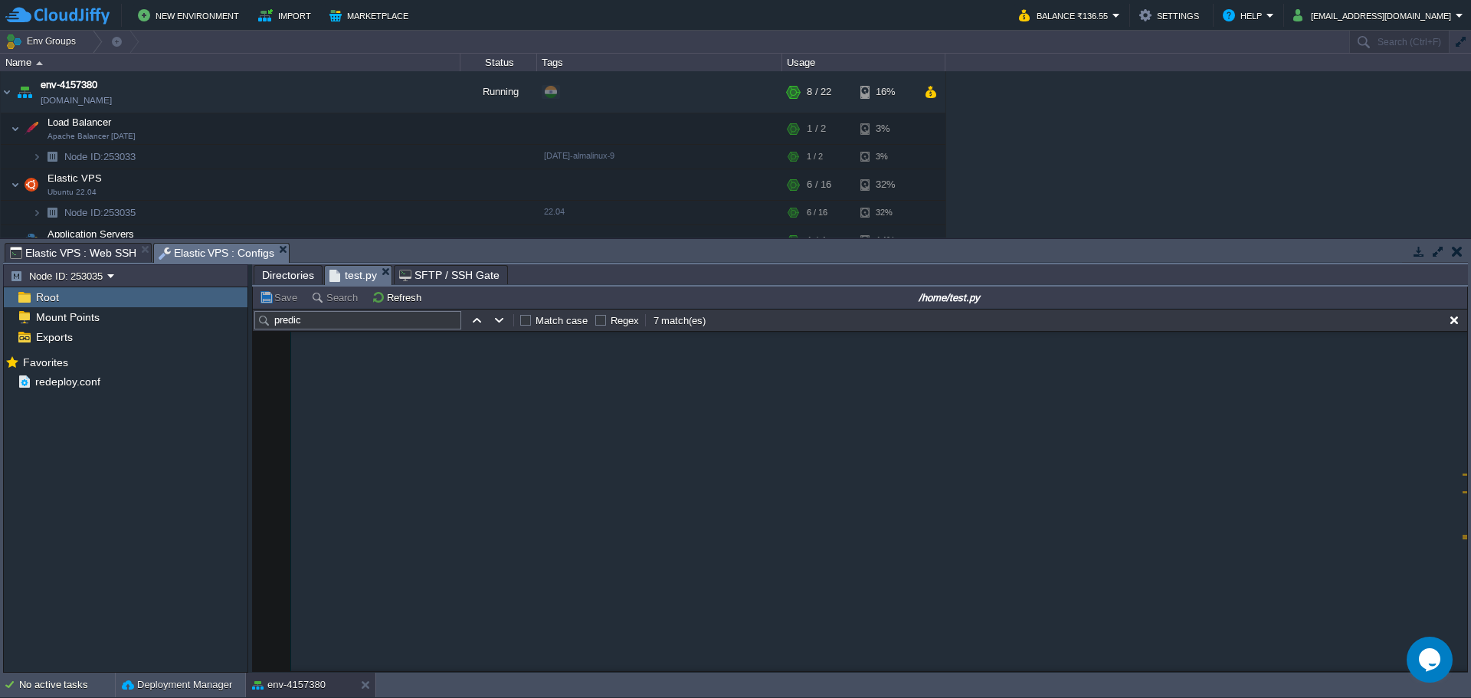
scroll to position [5484, 0]
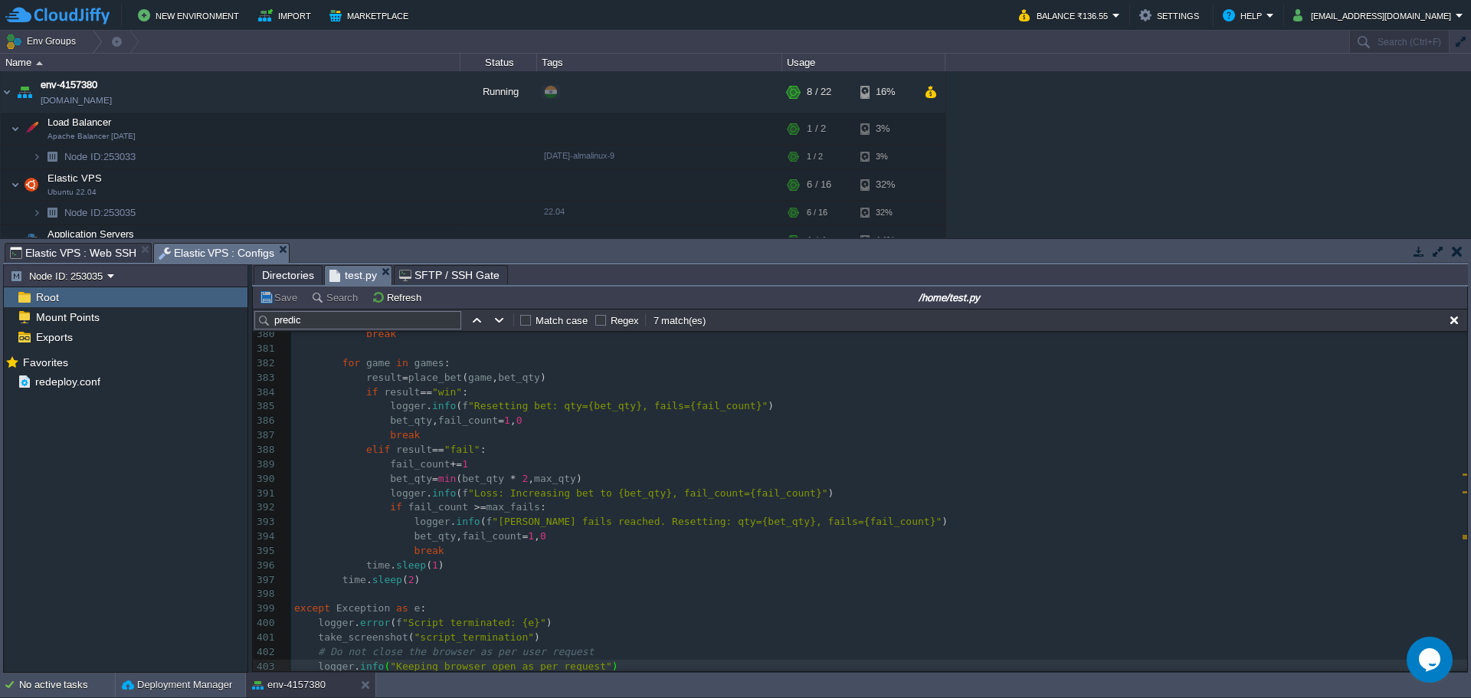
type textarea "-"
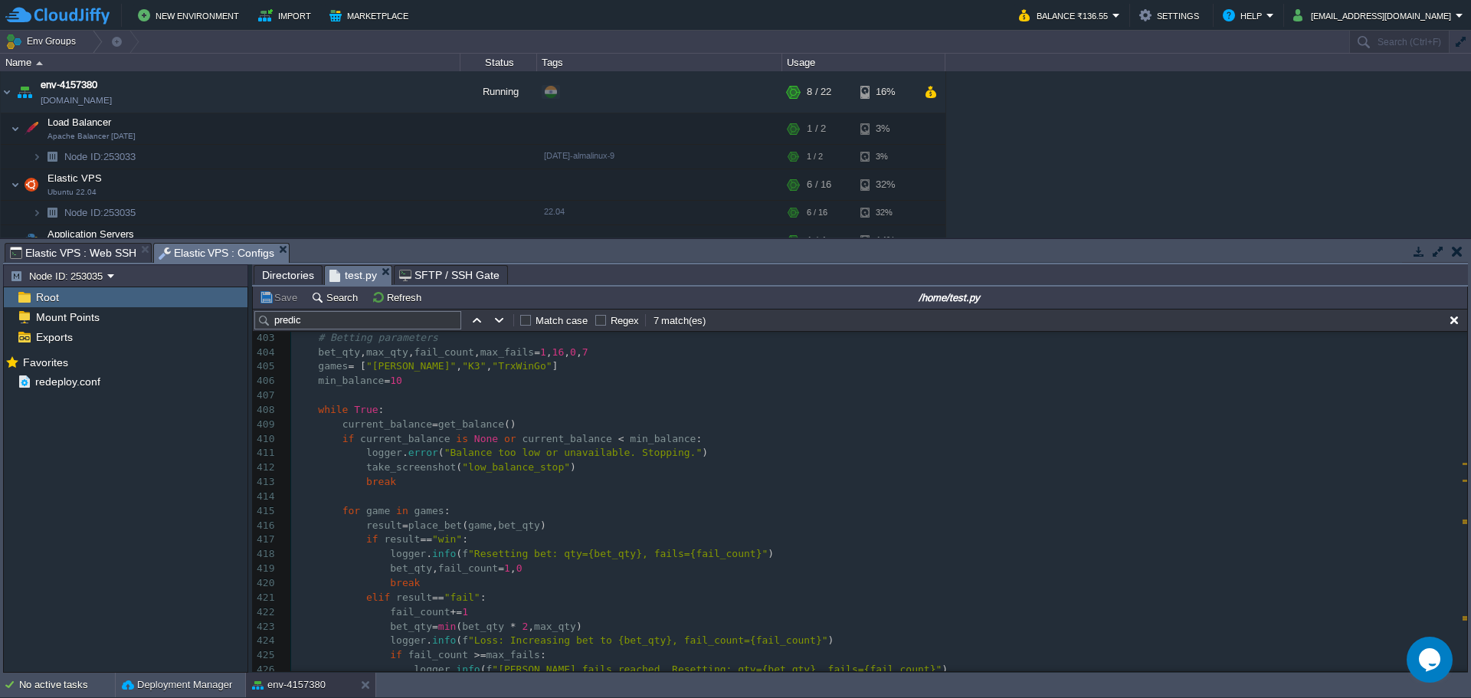
scroll to position [5807, 0]
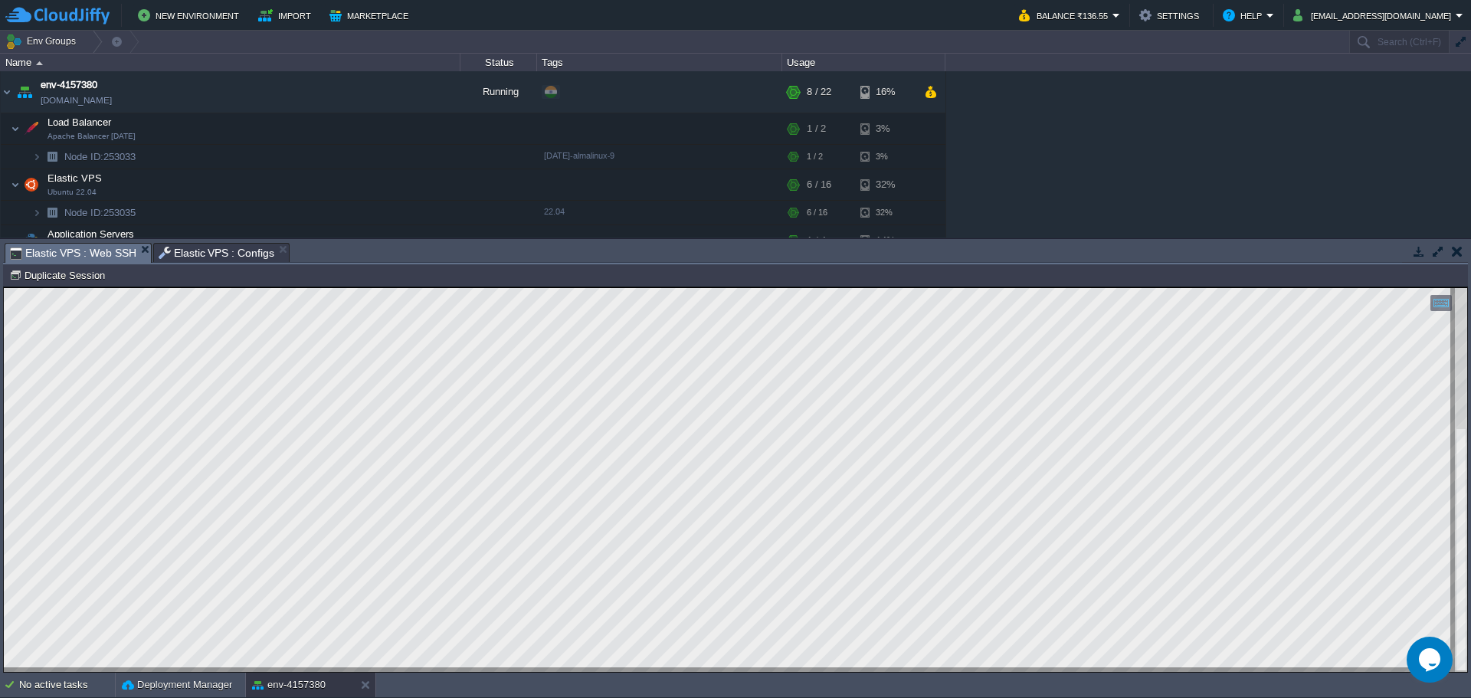
click at [73, 257] on span "Elastic VPS : Web SSH" at bounding box center [73, 253] width 126 height 19
click at [192, 254] on span "Elastic VPS : Configs" at bounding box center [217, 253] width 116 height 18
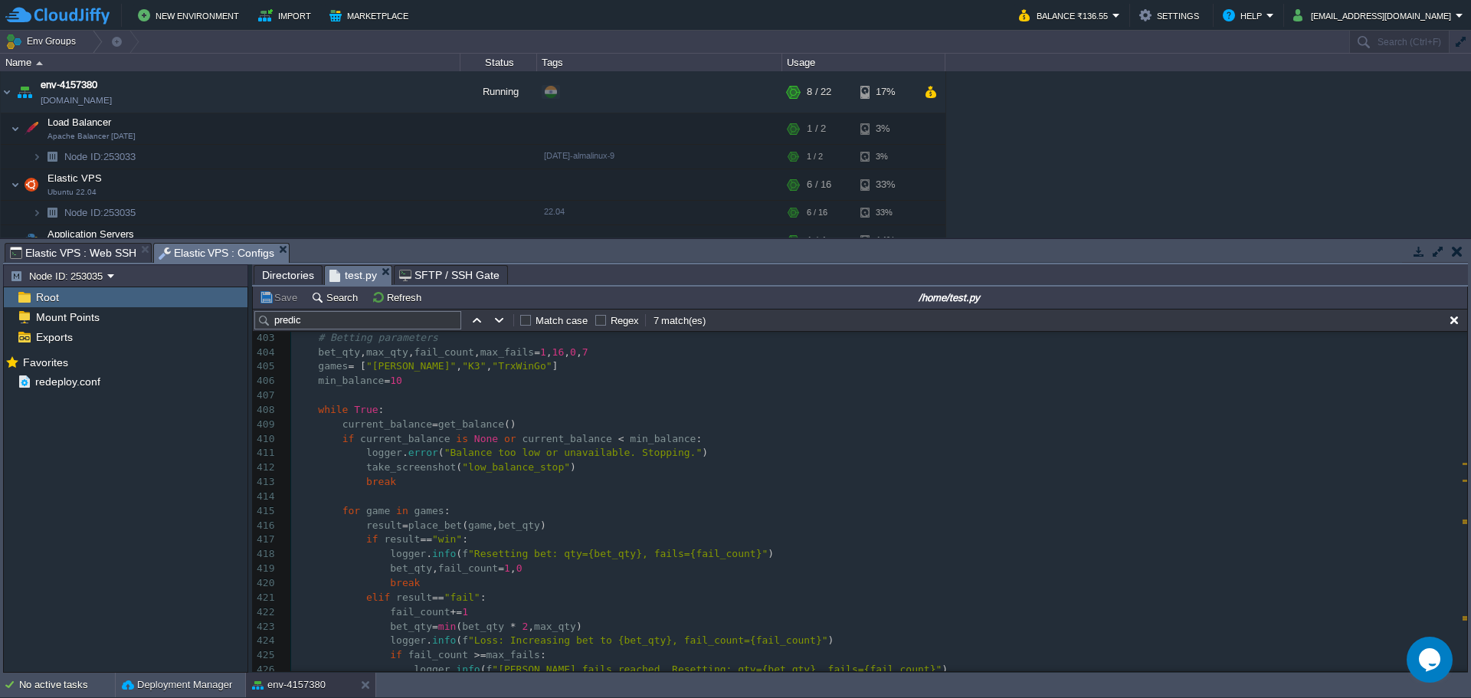
click at [582, 355] on span "," at bounding box center [579, 351] width 6 height 11
type textarea "8"
type textarea "2"
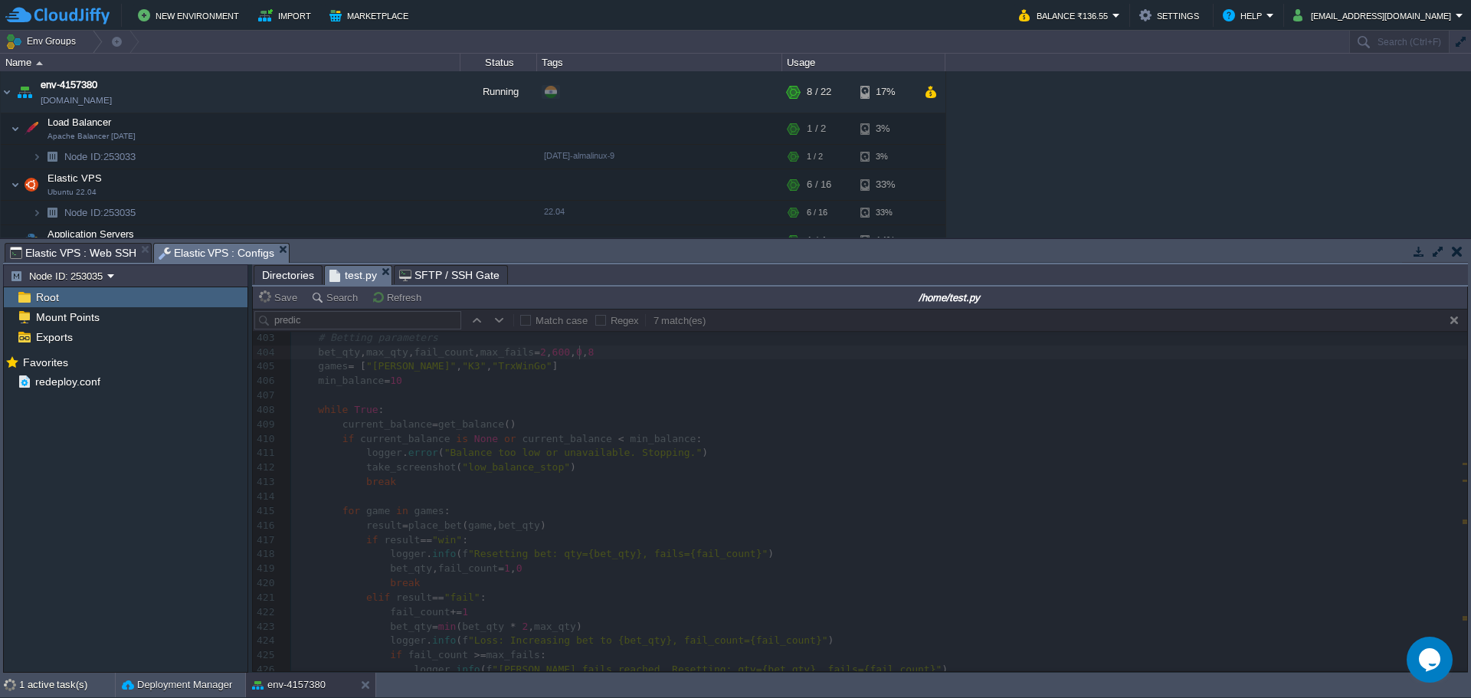
type textarea "600"
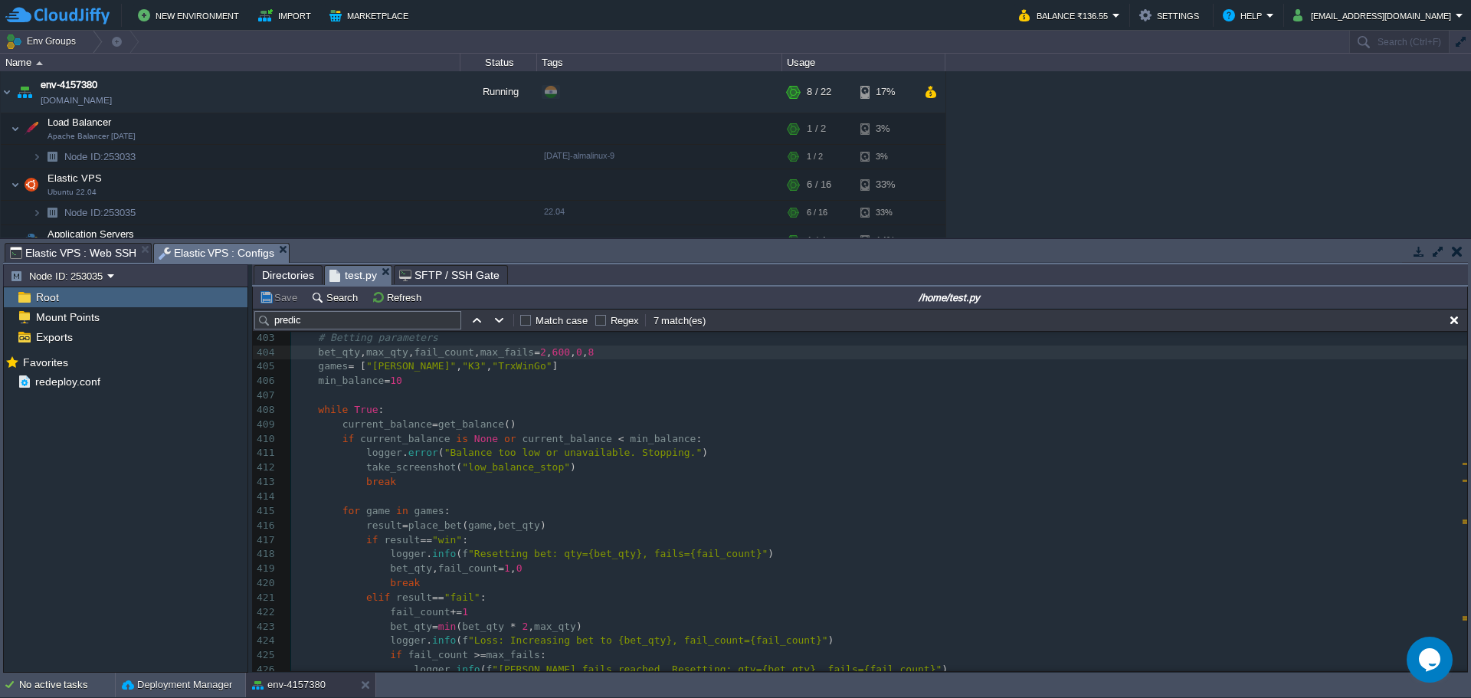
click at [71, 248] on span "Elastic VPS : Web SSH" at bounding box center [73, 253] width 126 height 18
